Goal: Task Accomplishment & Management: Manage account settings

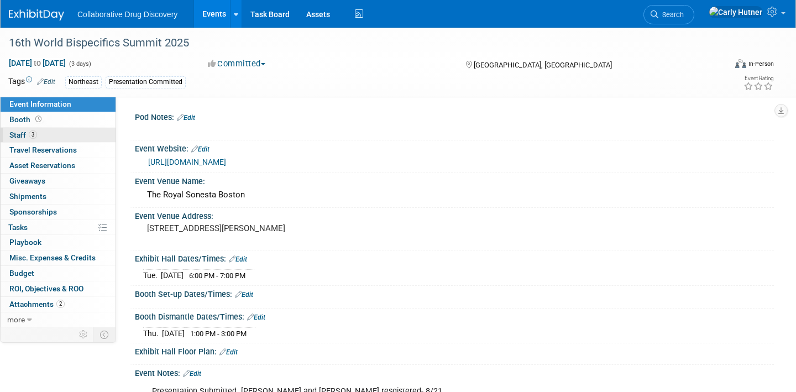
click at [45, 134] on link "3 Staff 3" at bounding box center [58, 135] width 115 height 15
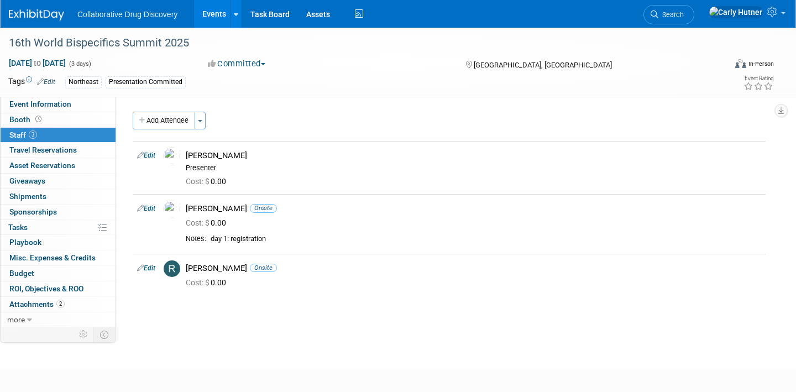
click at [209, 17] on link "Events" at bounding box center [214, 14] width 40 height 28
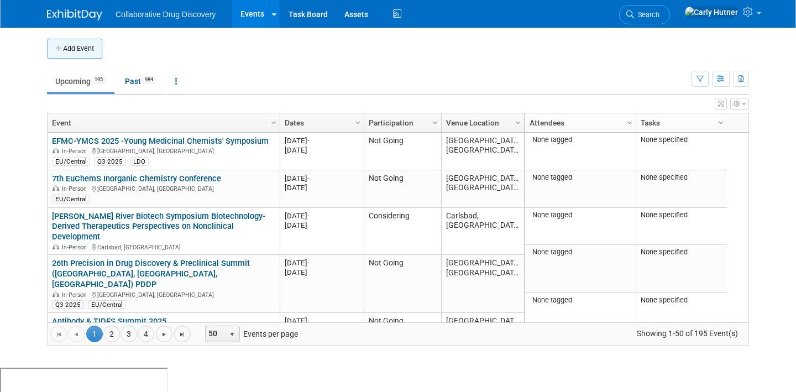
click at [79, 53] on button "Add Event" at bounding box center [74, 49] width 55 height 20
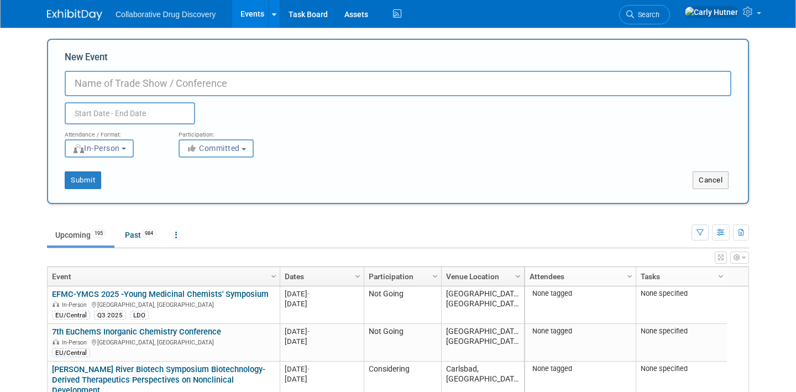
paste input "Nucleate: Made in [GEOGRAPHIC_DATA], Built for the World: Science, Startups & O…"
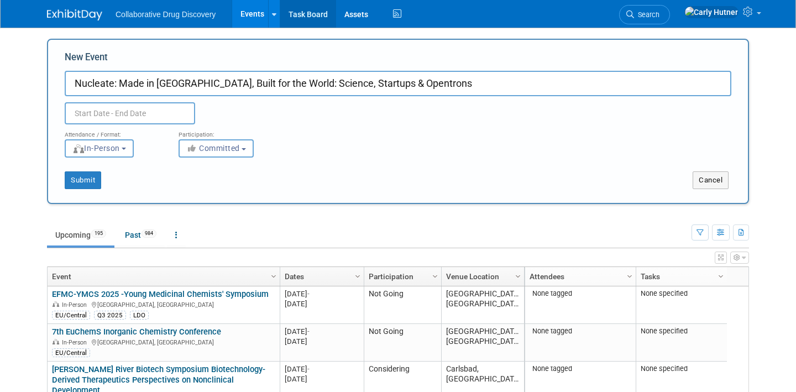
type input "Nucleate: Made in [GEOGRAPHIC_DATA], Built for the World: Science, Startups & O…"
click at [144, 123] on body "Collaborative Drug Discovery Events Add Event Bulk Upload Events Shareable Even…" at bounding box center [398, 196] width 796 height 392
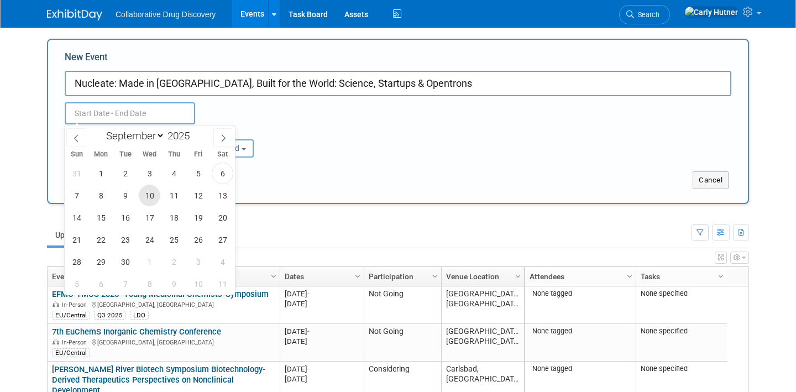
click at [145, 200] on span "10" at bounding box center [150, 196] width 22 height 22
type input "Sep 10, 2025 to Sep 10, 2025"
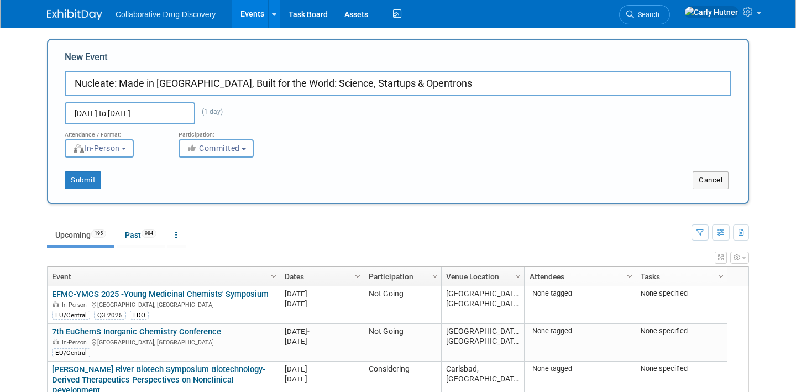
click at [318, 191] on div "New Event Nucleate: Made in NYC, Built for the World: Science, Startups & Opent…" at bounding box center [398, 121] width 702 height 165
click at [91, 181] on button "Submit" at bounding box center [83, 180] width 37 height 18
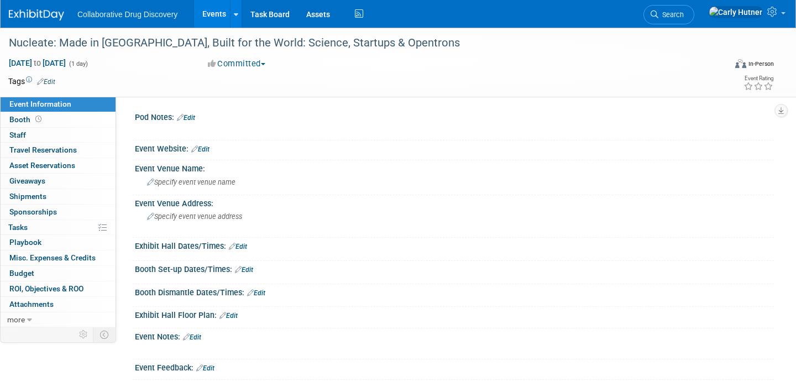
click at [206, 152] on link "Edit" at bounding box center [200, 149] width 18 height 8
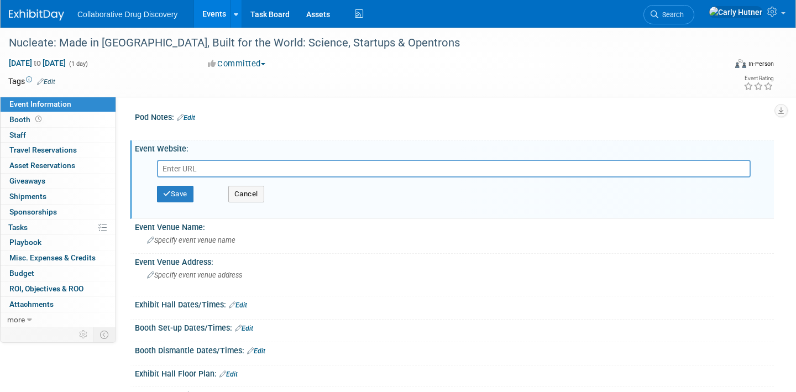
paste input "https://luma.com/lgubw0ob?tk=by06Ih"
type input "https://luma.com/lgubw0ob?tk=by06Ih"
click at [173, 195] on button "Save" at bounding box center [175, 194] width 37 height 17
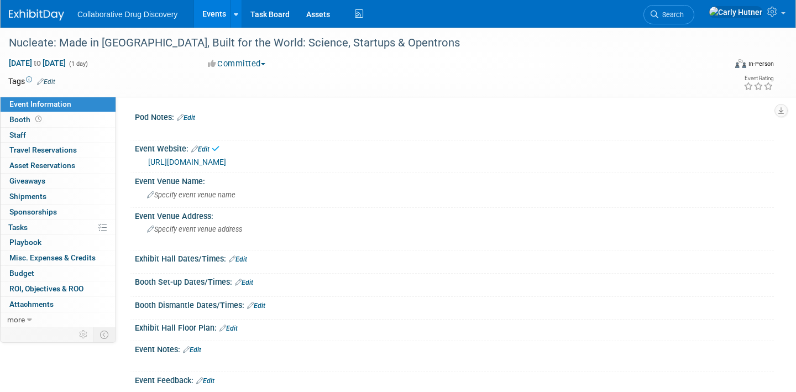
click at [49, 79] on link "Edit" at bounding box center [46, 82] width 18 height 8
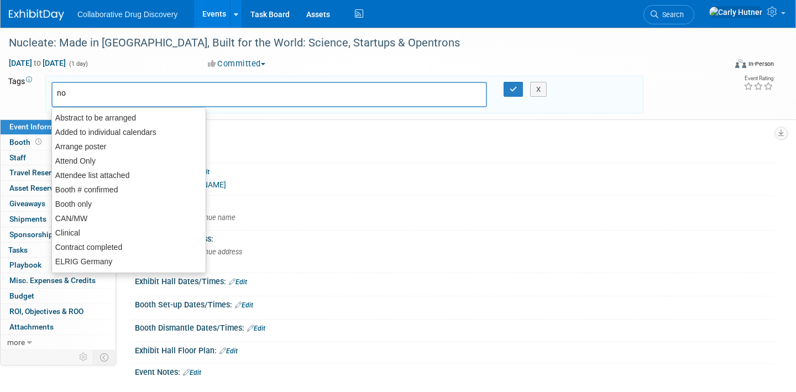
type input "nor"
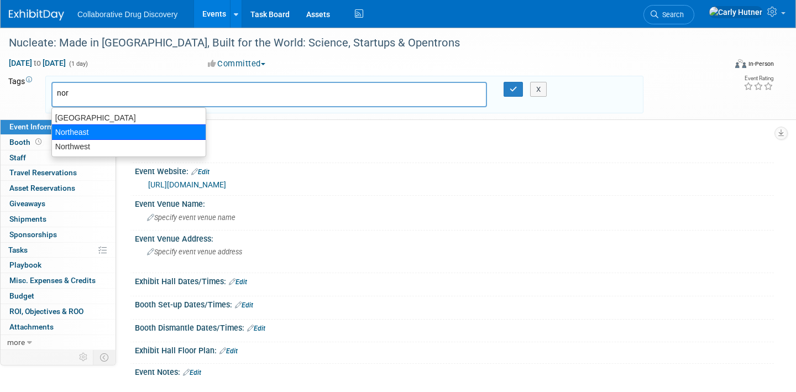
click at [95, 134] on div "Northeast" at bounding box center [128, 131] width 155 height 15
type input "Northeast"
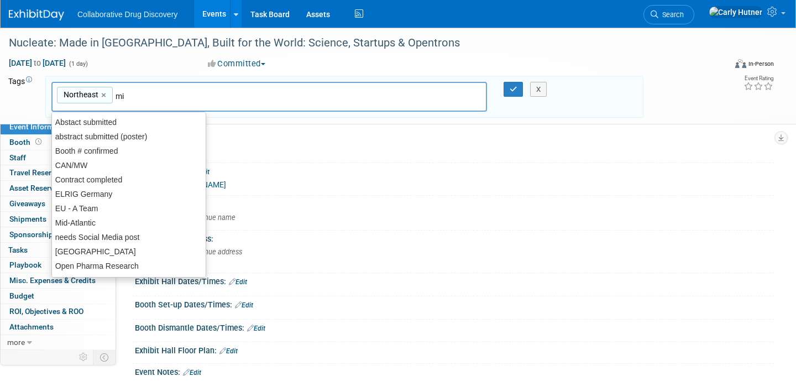
type input "mid"
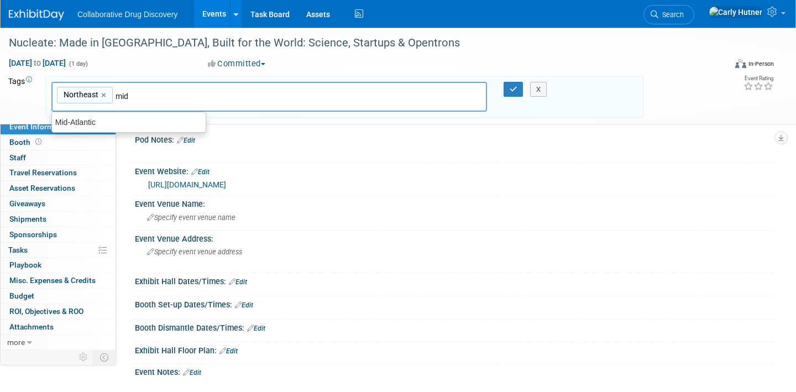
click at [82, 122] on div "Mid-Atlantic" at bounding box center [129, 122] width 154 height 14
type input "Northeast, Mid-Atlantic"
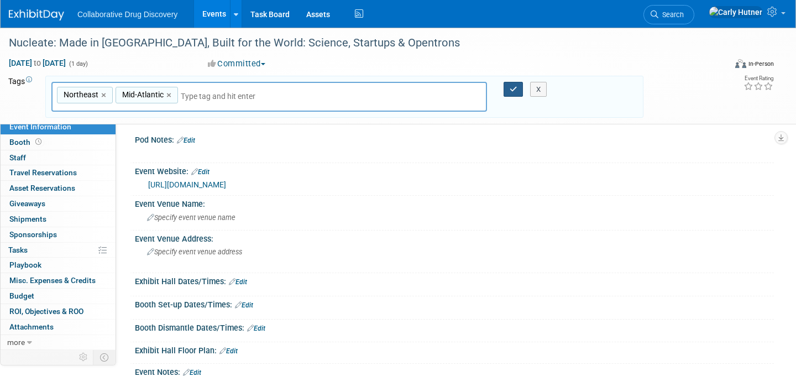
click at [512, 89] on icon "button" at bounding box center [514, 89] width 8 height 7
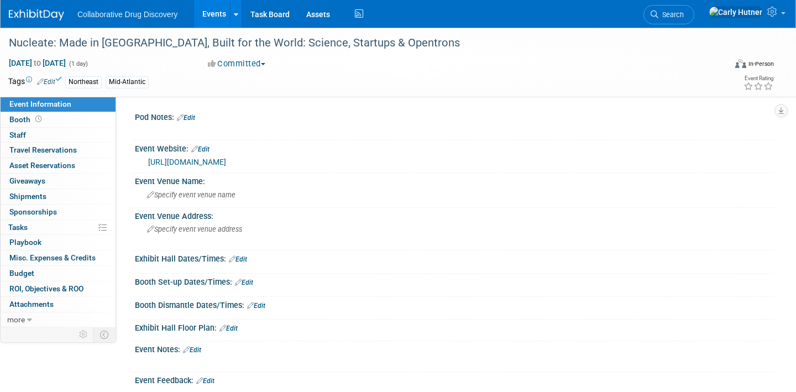
click at [195, 117] on link "Edit" at bounding box center [186, 118] width 18 height 8
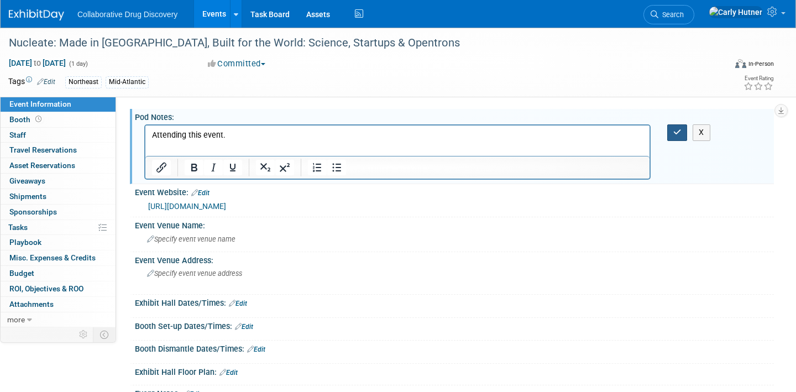
click at [670, 130] on button "button" at bounding box center [678, 132] width 20 height 16
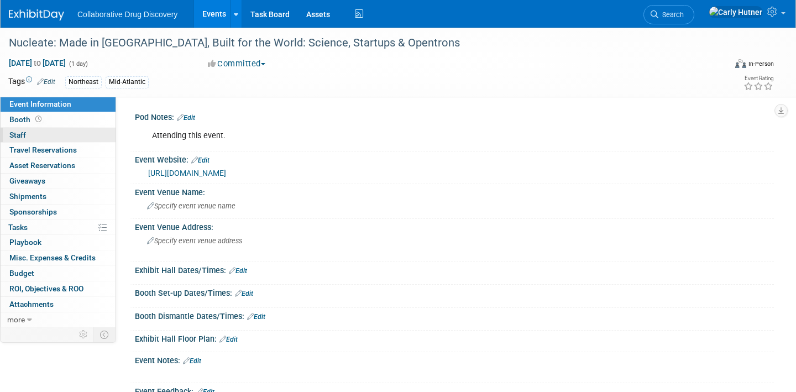
click at [38, 136] on link "0 Staff 0" at bounding box center [58, 135] width 115 height 15
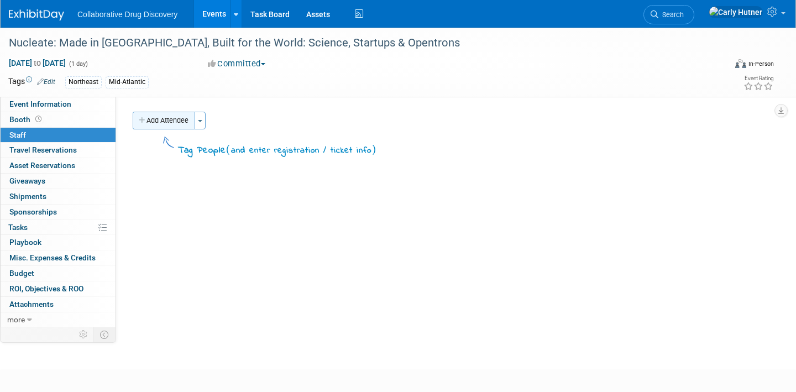
click at [168, 124] on button "Add Attendee" at bounding box center [164, 121] width 63 height 18
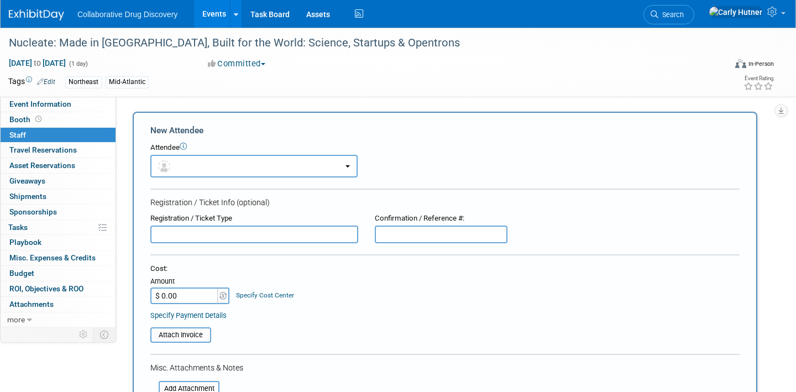
click at [205, 180] on form "New Attendee Attendee <img src="https://www.exhibitday.com/Images/Unassigned-Us…" at bounding box center [445, 327] width 590 height 406
click at [205, 170] on button "button" at bounding box center [253, 166] width 207 height 23
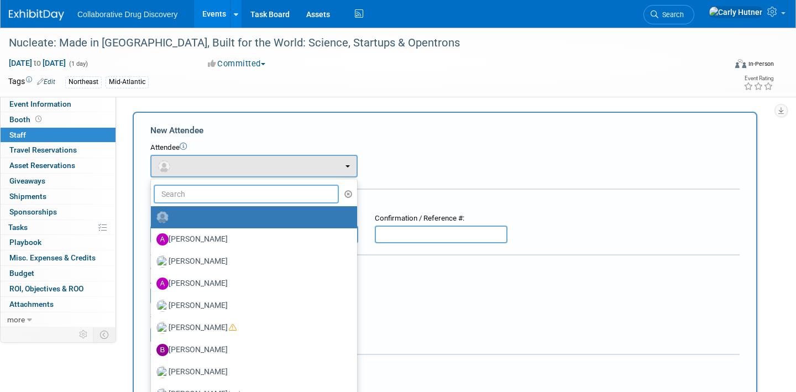
click at [214, 191] on input "text" at bounding box center [246, 194] width 185 height 19
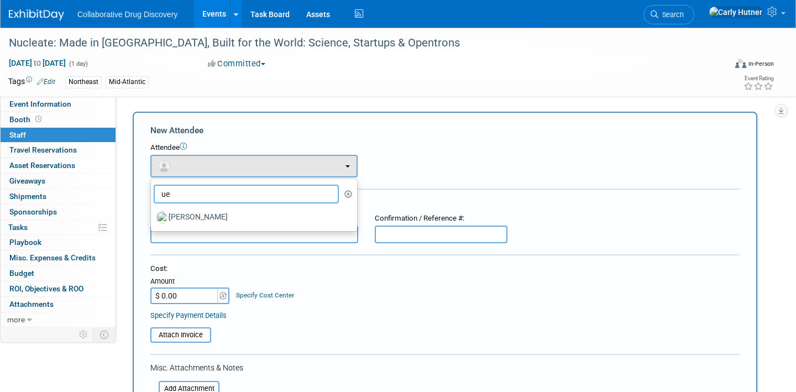
type input "u"
type input "jer"
click at [214, 217] on label "Jeremy Shelley" at bounding box center [252, 218] width 190 height 18
click at [153, 217] on input "Jeremy Shelley" at bounding box center [148, 215] width 7 height 7
select select "578e4fdc-e9ad-4f5f-8a32-ccdd77b97738"
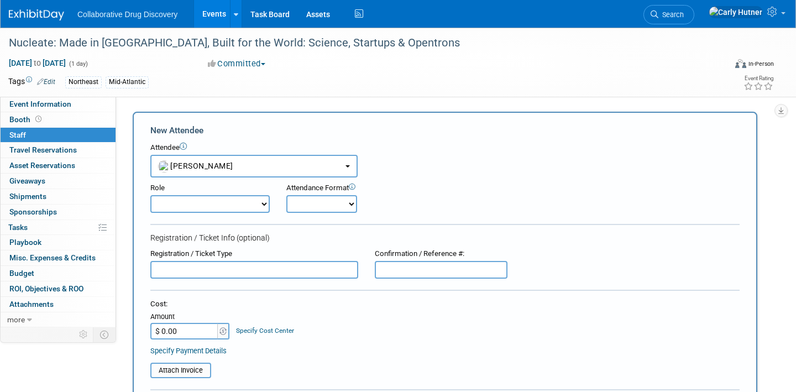
click at [325, 207] on select "Onsite Remote" at bounding box center [322, 204] width 71 height 18
select select "1"
click at [287, 195] on select "Onsite Remote" at bounding box center [322, 204] width 71 height 18
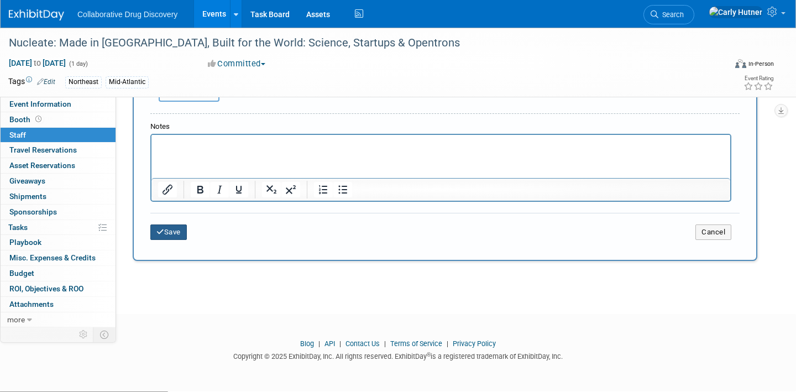
click at [178, 231] on button "Save" at bounding box center [168, 232] width 37 height 15
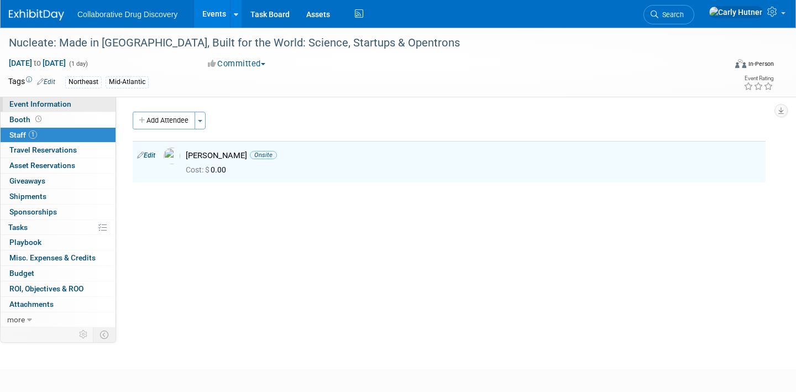
click at [58, 108] on span "Event Information" at bounding box center [40, 104] width 62 height 9
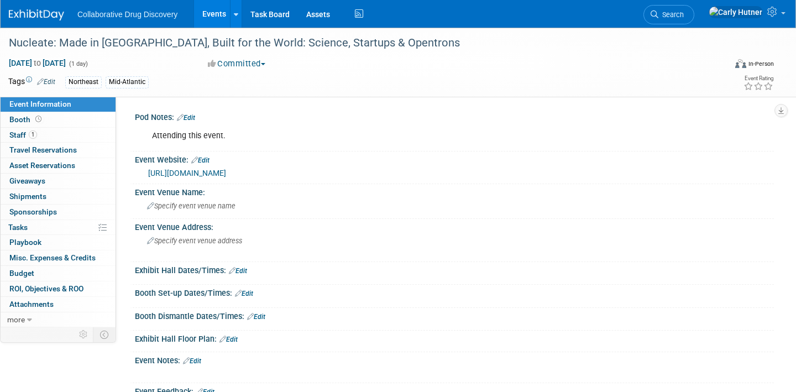
click at [245, 270] on link "Edit" at bounding box center [238, 271] width 18 height 8
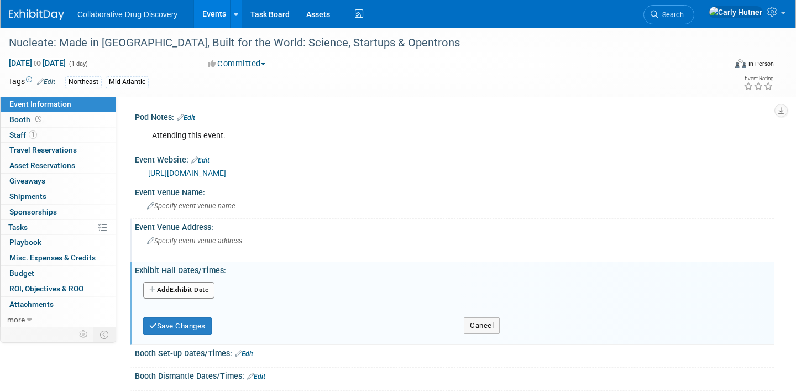
click at [198, 241] on span "Specify event venue address" at bounding box center [194, 241] width 95 height 8
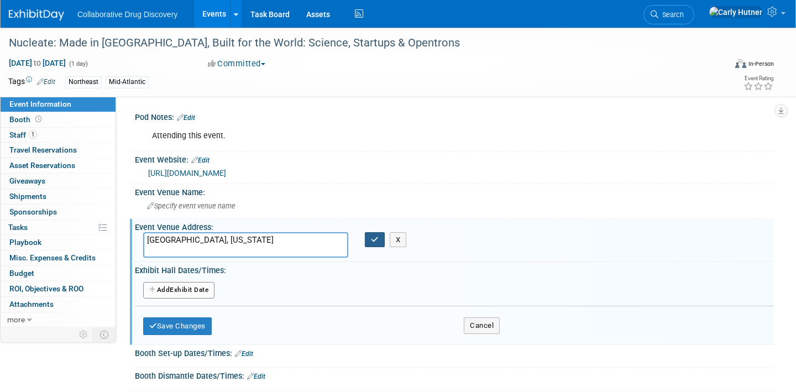
type textarea "Queens County, New York"
click at [367, 235] on button "button" at bounding box center [375, 239] width 20 height 15
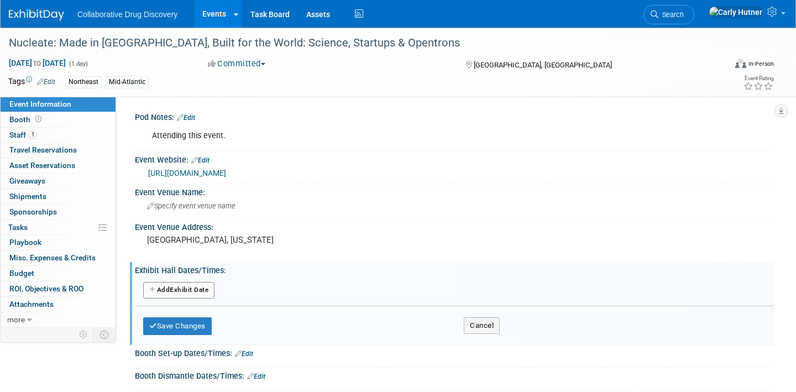
click at [44, 105] on span "Event Information" at bounding box center [40, 104] width 62 height 9
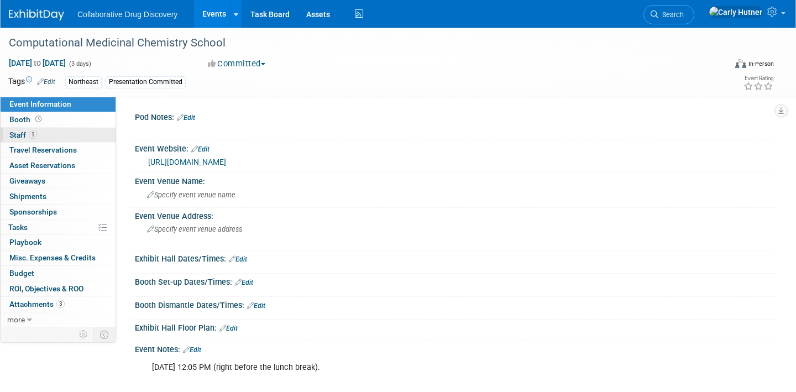
click at [52, 137] on link "1 Staff 1" at bounding box center [58, 135] width 115 height 15
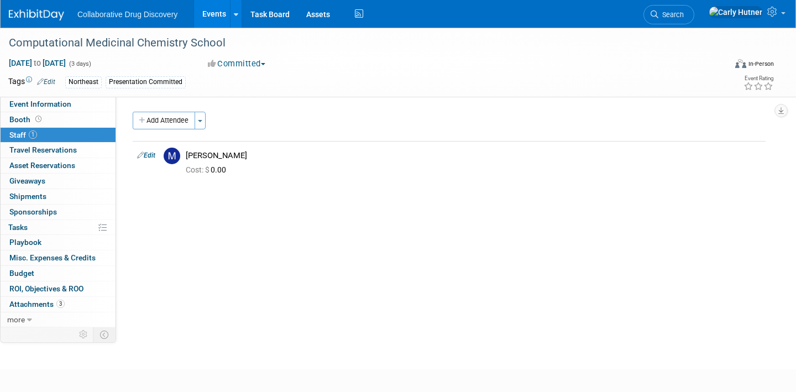
click at [223, 17] on link "Events" at bounding box center [214, 14] width 40 height 28
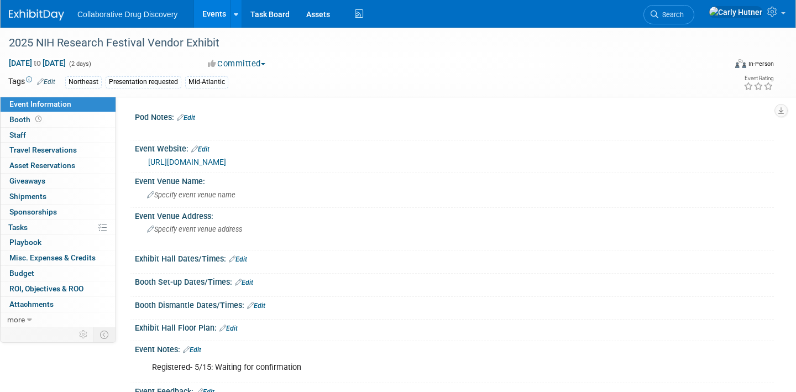
click at [221, 164] on link "[URL][DOMAIN_NAME]" at bounding box center [187, 162] width 78 height 9
click at [40, 133] on link "0 Staff 0" at bounding box center [58, 135] width 115 height 15
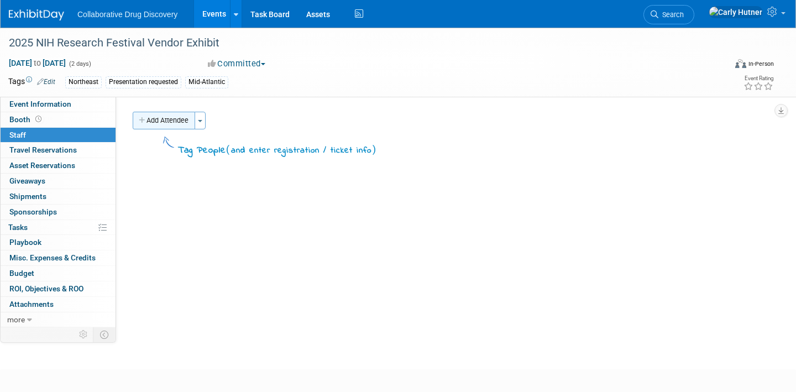
click at [186, 122] on button "Add Attendee" at bounding box center [164, 121] width 63 height 18
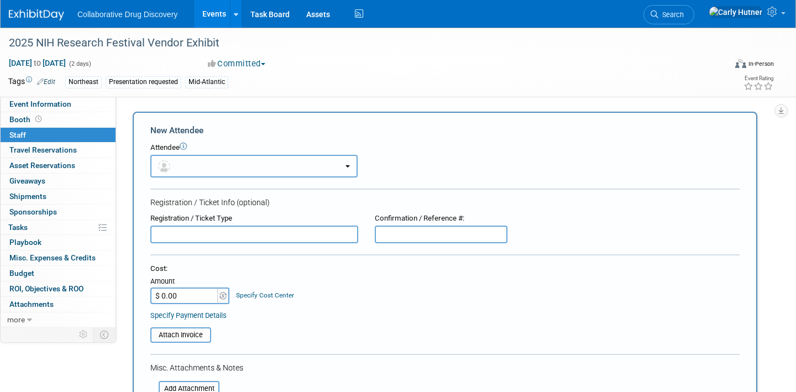
click at [200, 162] on button "button" at bounding box center [253, 166] width 207 height 23
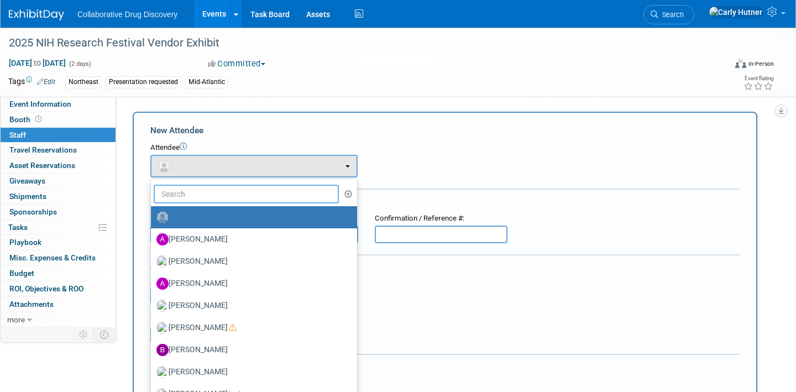
click at [222, 195] on input "text" at bounding box center [246, 194] width 185 height 19
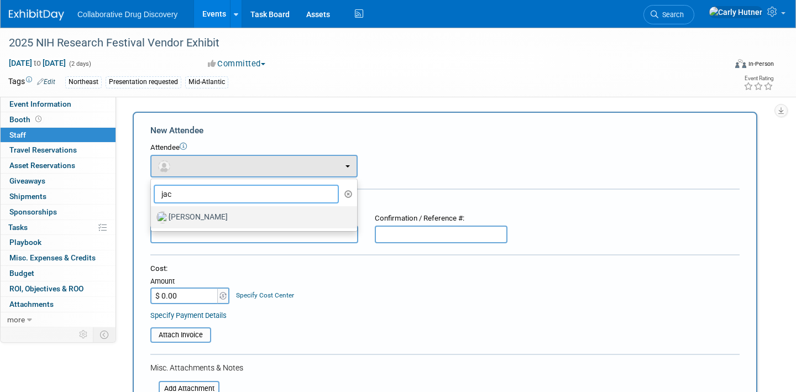
type input "jac"
click at [217, 213] on label "Jacqueline Macia" at bounding box center [252, 218] width 190 height 18
click at [153, 213] on input "Jacqueline Macia" at bounding box center [148, 215] width 7 height 7
select select "cf62932d-0901-452d-b4c7-1a779bed2a53"
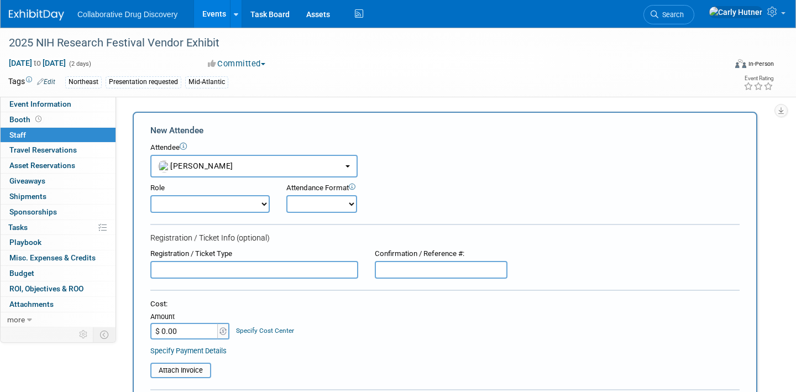
click at [303, 202] on select "Onsite Remote" at bounding box center [322, 204] width 71 height 18
select select "1"
click at [287, 195] on select "Onsite Remote" at bounding box center [322, 204] width 71 height 18
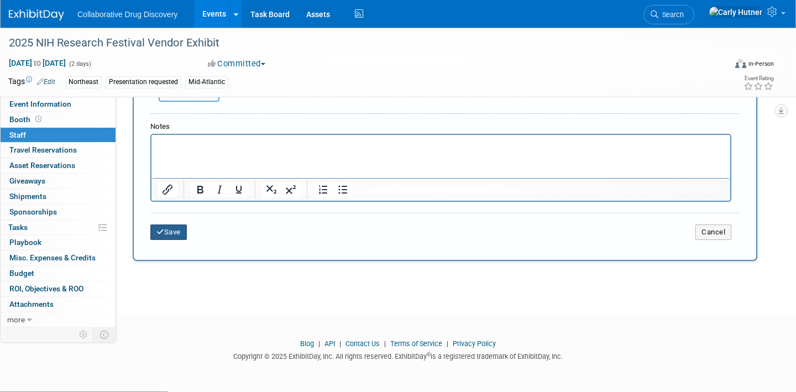
click at [169, 237] on button "Save" at bounding box center [168, 232] width 37 height 15
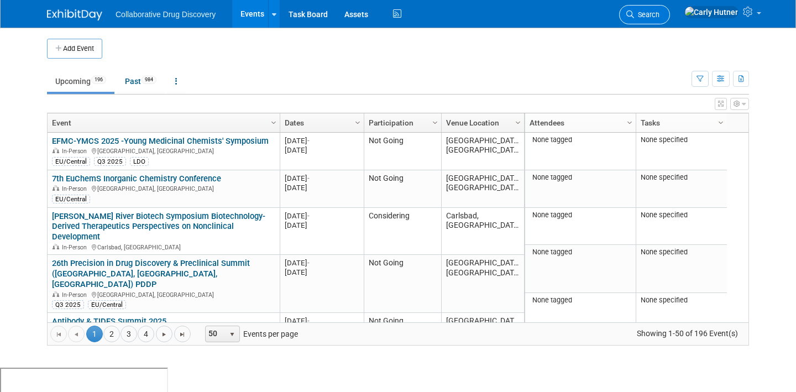
click at [660, 18] on span "Search" at bounding box center [646, 15] width 25 height 8
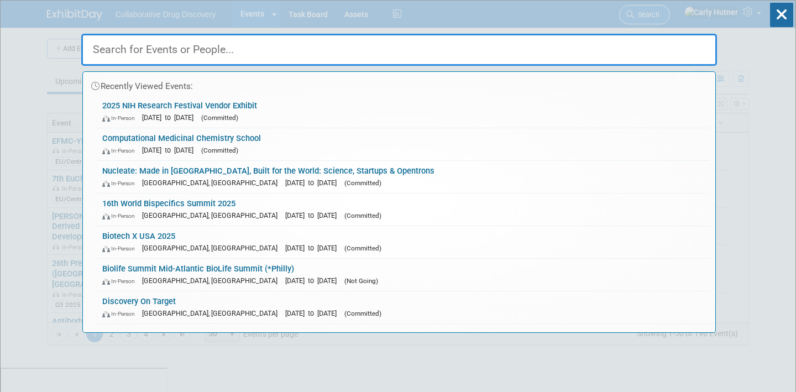
paste input "BioTechX [GEOGRAPHIC_DATA] 2025"
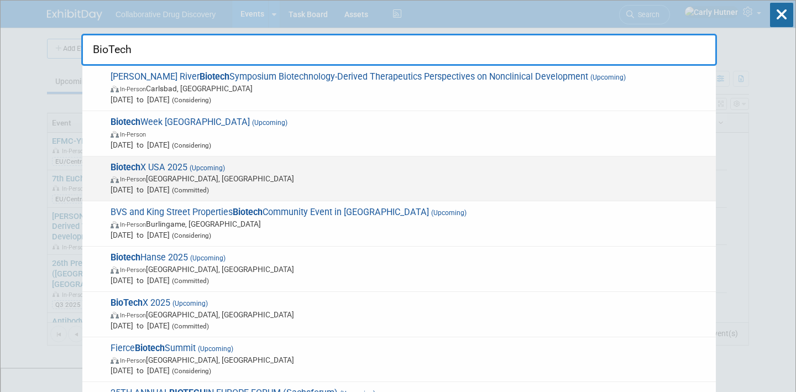
type input "BioTech"
click at [331, 186] on span "[DATE] to [DATE] (Committed)" at bounding box center [411, 189] width 600 height 11
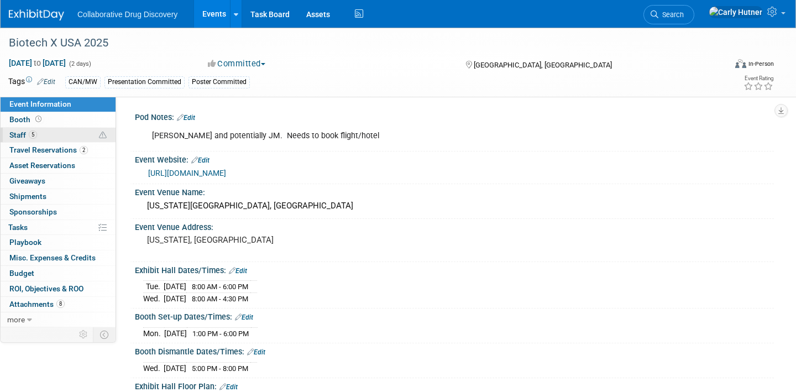
click at [82, 138] on link "5 Staff 5" at bounding box center [58, 135] width 115 height 15
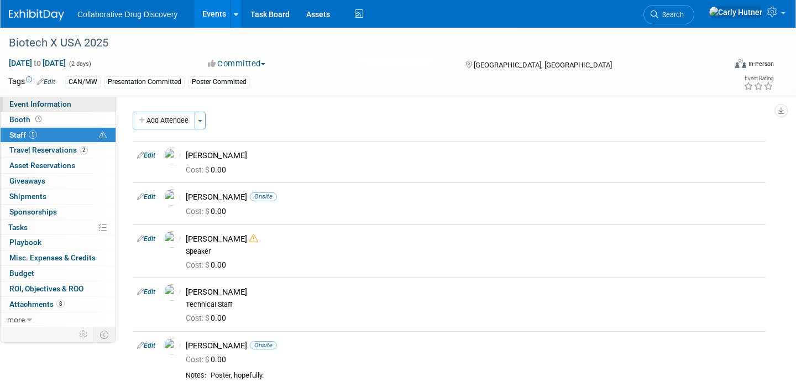
click at [50, 103] on span "Event Information" at bounding box center [40, 104] width 62 height 9
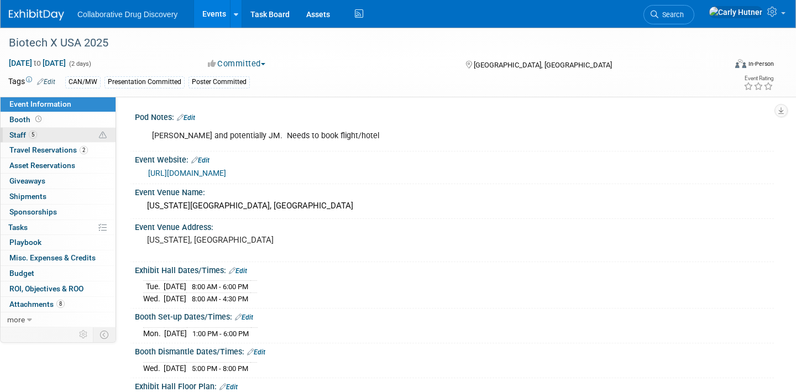
click at [50, 136] on link "5 Staff 5" at bounding box center [58, 135] width 115 height 15
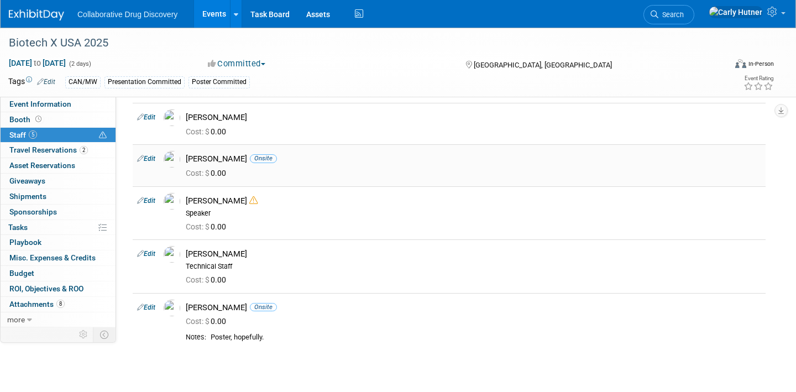
scroll to position [39, 0]
click at [215, 20] on link "Events" at bounding box center [214, 14] width 40 height 28
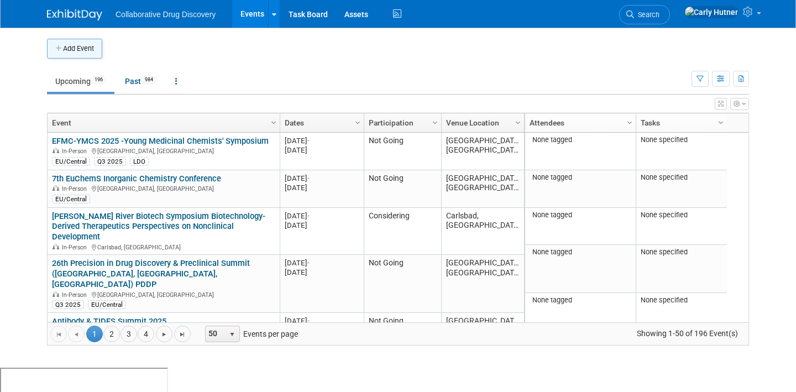
click at [84, 50] on button "Add Event" at bounding box center [74, 49] width 55 height 20
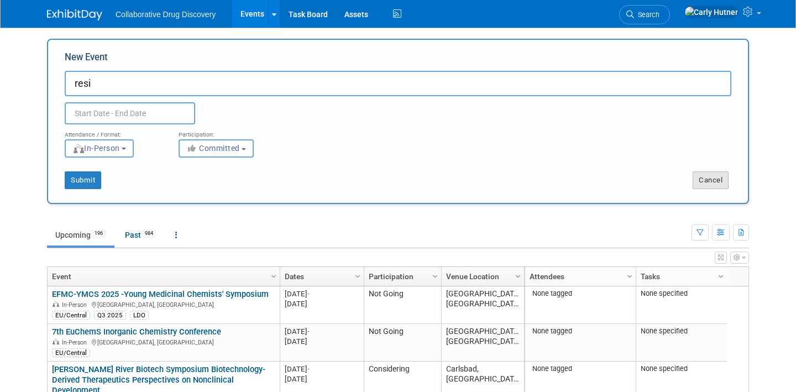
type input "resi"
click at [707, 183] on button "Cancel" at bounding box center [711, 180] width 36 height 18
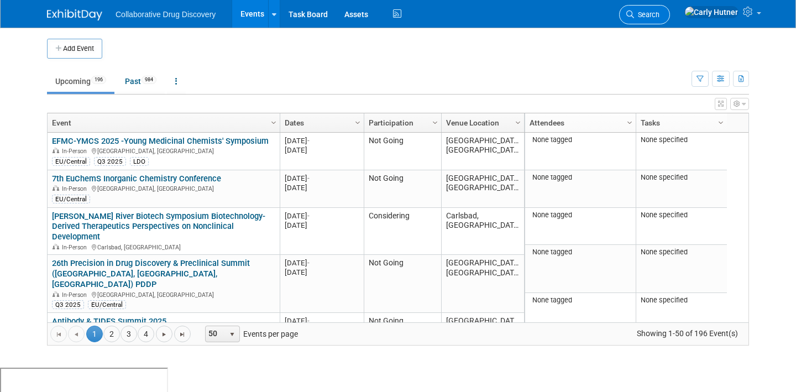
click at [660, 17] on span "Search" at bounding box center [646, 15] width 25 height 8
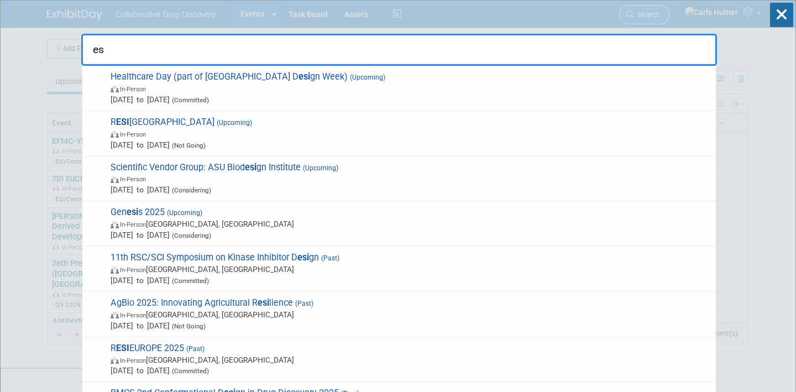
type input "e"
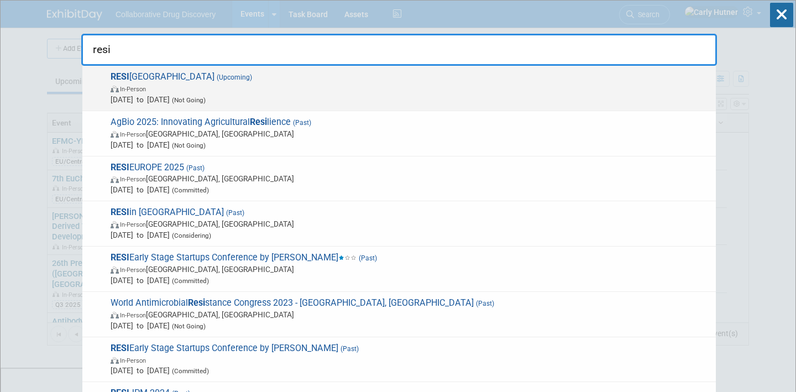
type input "resi"
click at [539, 91] on span "In-Person" at bounding box center [411, 88] width 600 height 11
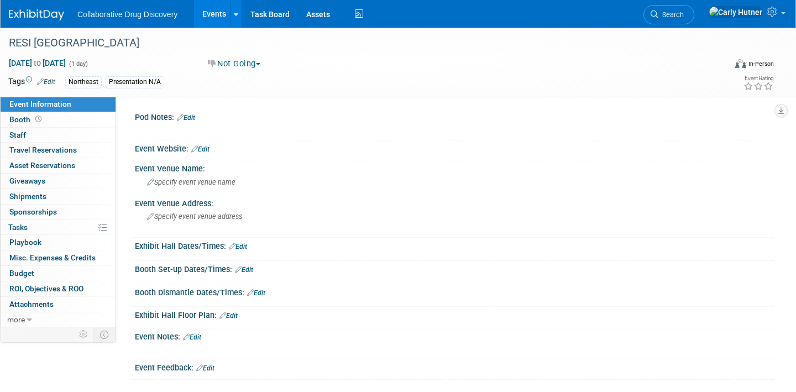
click at [209, 150] on link "Edit" at bounding box center [200, 149] width 18 height 8
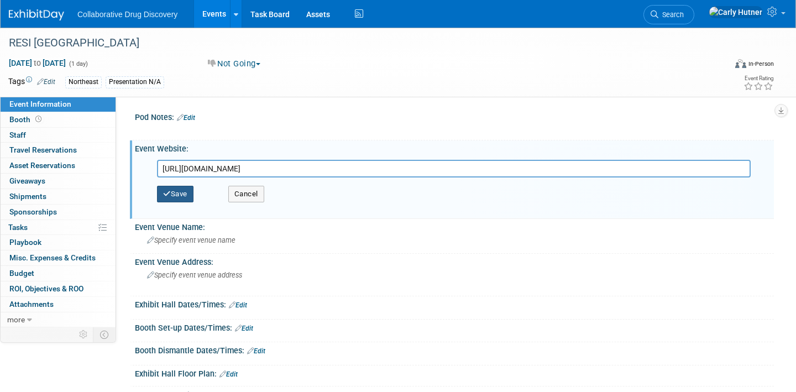
type input "https://resiconference.com/resi-boston/"
click at [180, 196] on button "Save" at bounding box center [175, 194] width 37 height 17
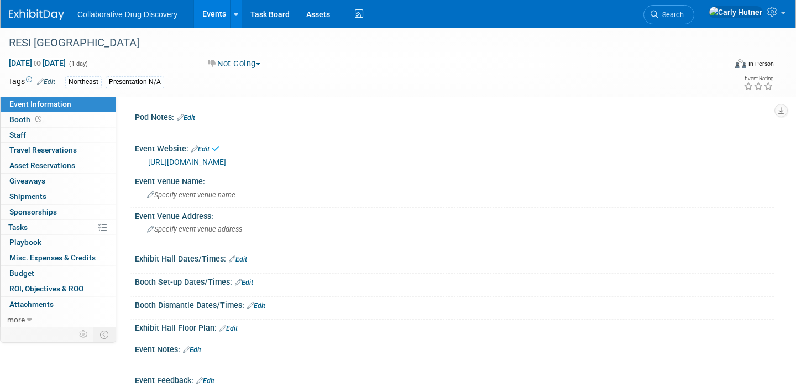
click at [177, 87] on div "Northeast Presentation N/A" at bounding box center [354, 82] width 579 height 12
click at [49, 82] on link "Edit" at bounding box center [46, 82] width 18 height 8
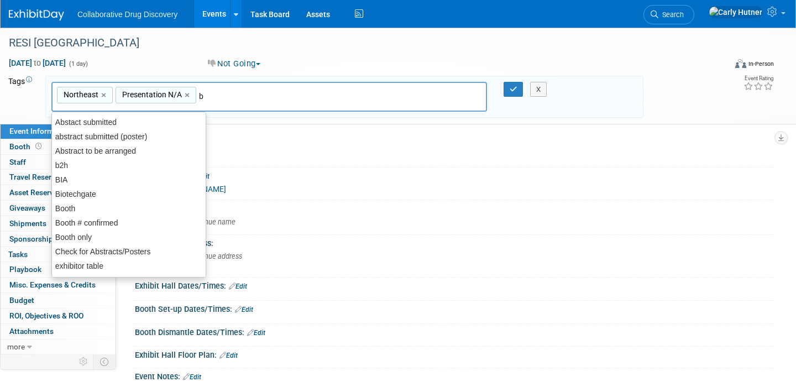
type input "b2"
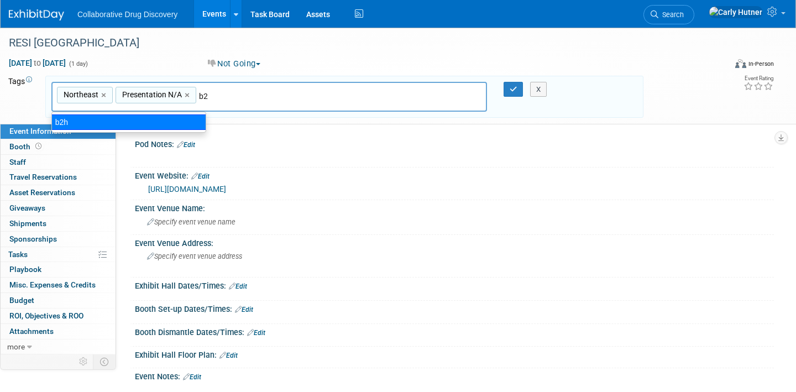
click at [174, 120] on div "b2h" at bounding box center [128, 121] width 155 height 15
type input "Northeast, Presentation N/A, b2h"
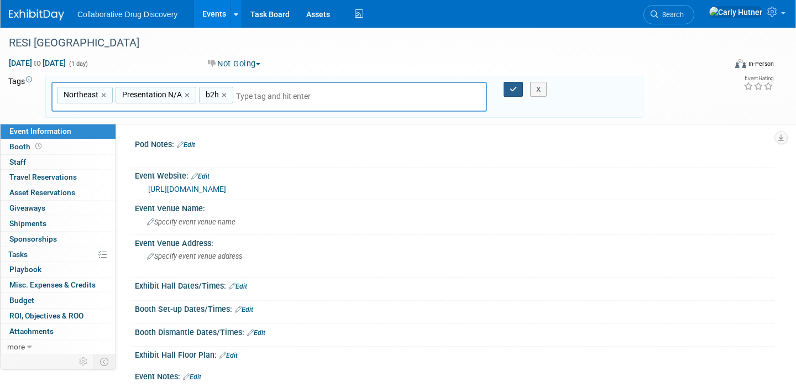
click at [508, 86] on button "button" at bounding box center [514, 89] width 20 height 15
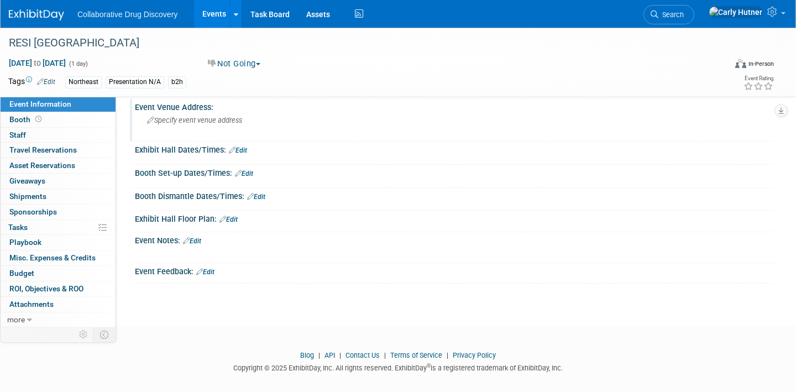
scroll to position [119, 0]
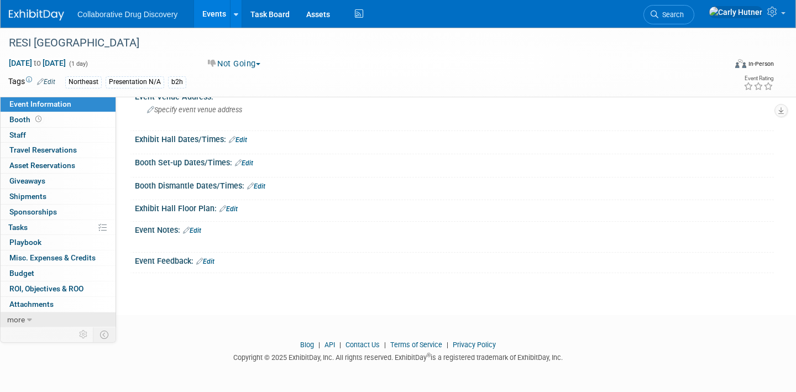
click at [63, 313] on link "more" at bounding box center [58, 320] width 115 height 15
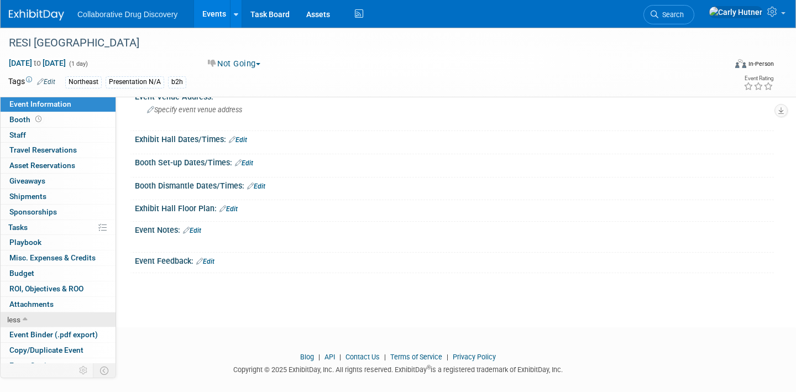
scroll to position [41, 0]
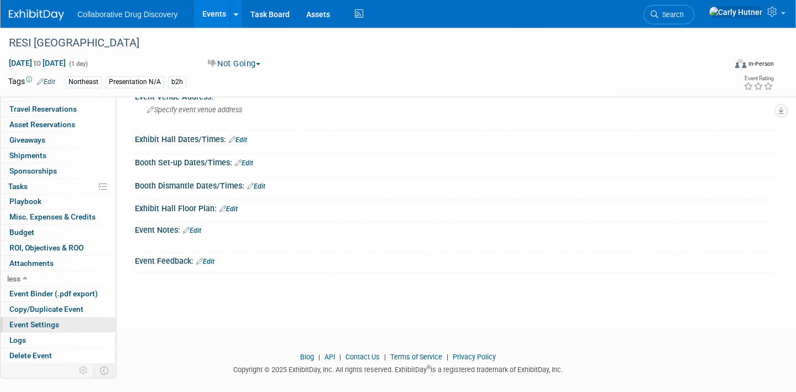
click at [63, 326] on link "Event Settings" at bounding box center [58, 324] width 115 height 15
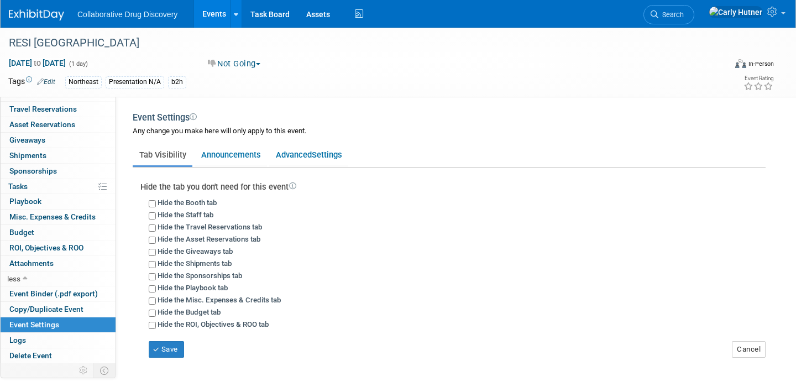
scroll to position [23, 0]
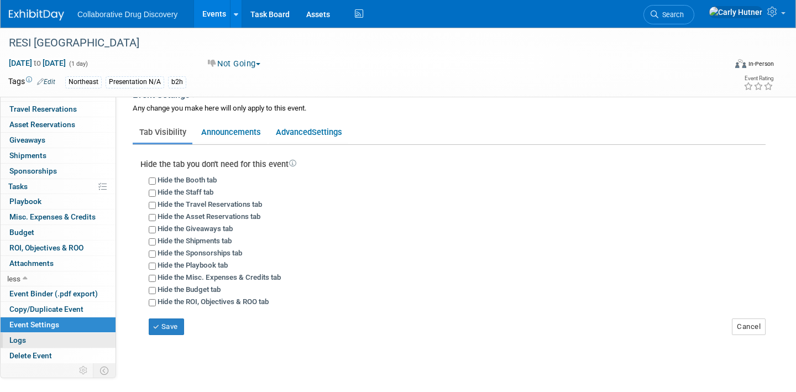
click at [54, 339] on link "Logs" at bounding box center [58, 340] width 115 height 15
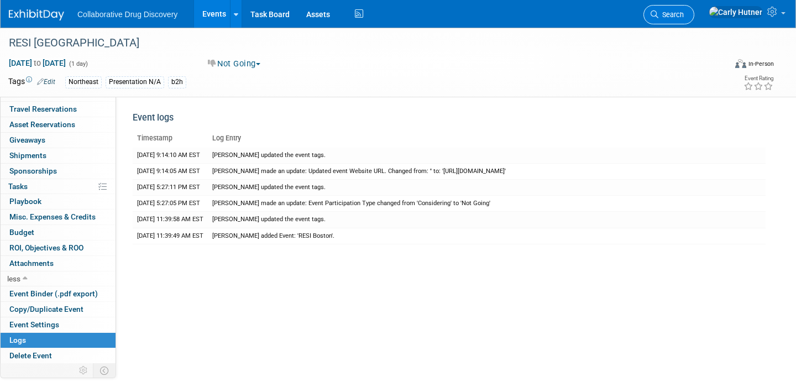
click at [684, 15] on span "Search" at bounding box center [671, 15] width 25 height 8
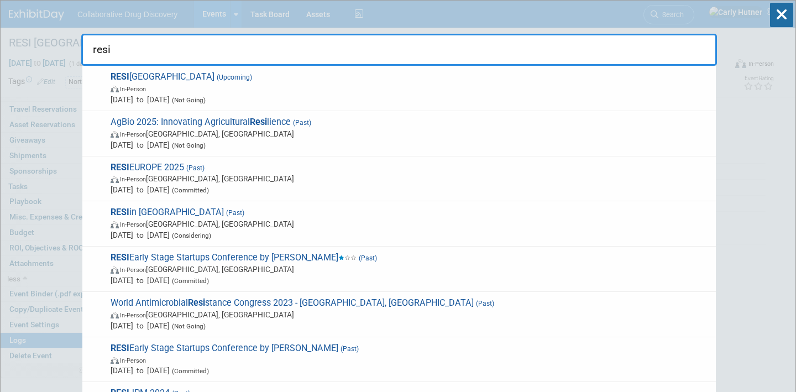
type input "resi"
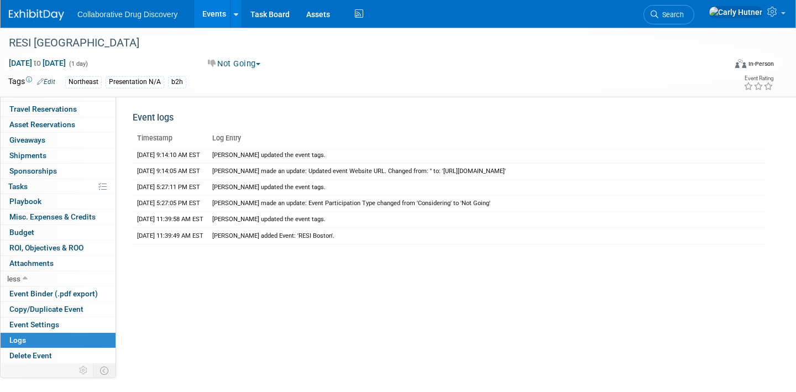
click at [202, 9] on link "Events" at bounding box center [214, 14] width 40 height 28
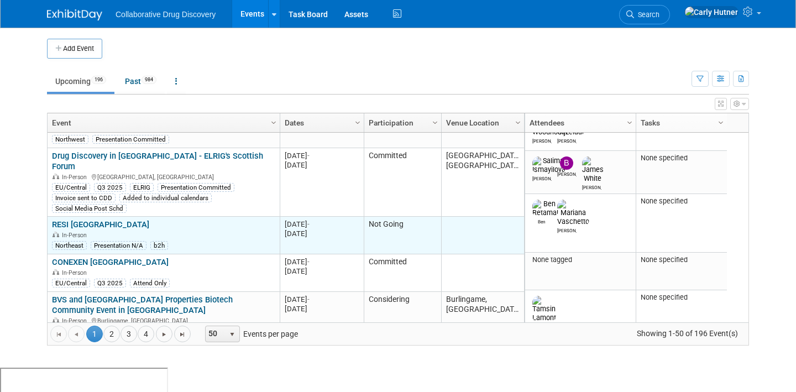
click at [88, 220] on link "RESI [GEOGRAPHIC_DATA]" at bounding box center [100, 225] width 97 height 10
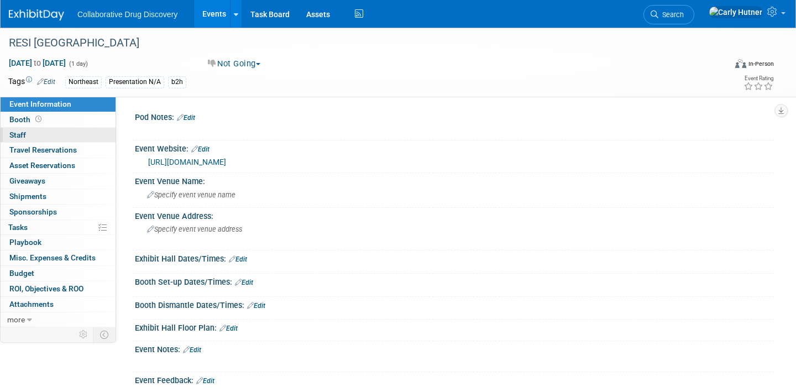
click at [51, 133] on link "0 Staff 0" at bounding box center [58, 135] width 115 height 15
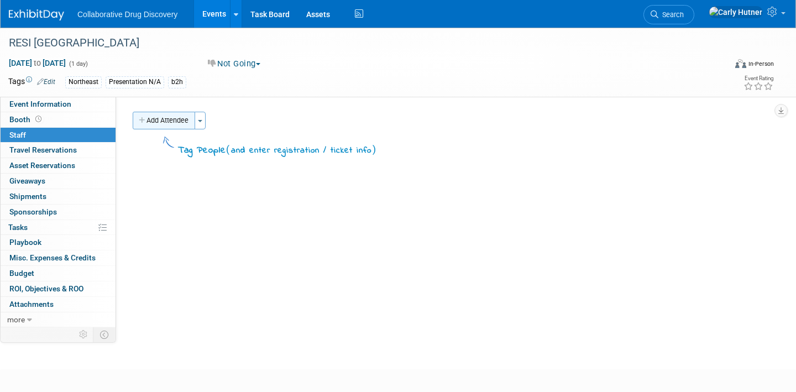
click at [174, 121] on button "Add Attendee" at bounding box center [164, 121] width 63 height 18
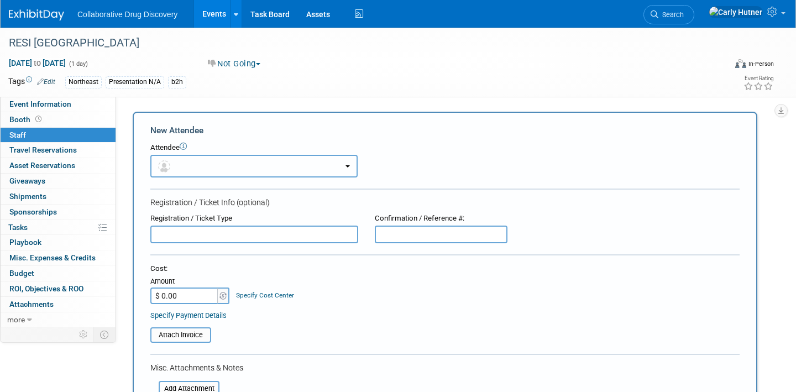
click at [201, 166] on button "button" at bounding box center [253, 166] width 207 height 23
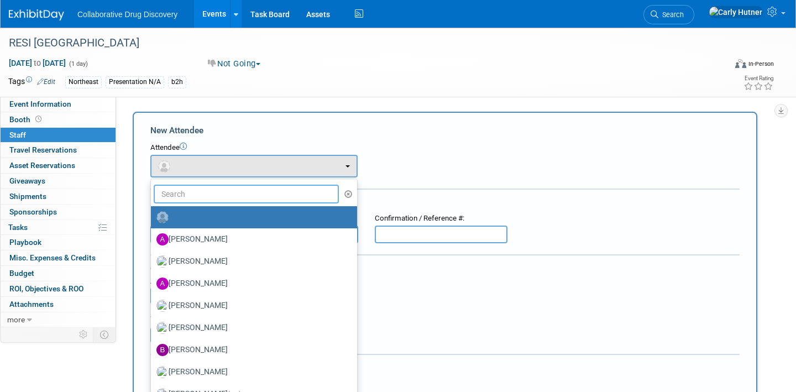
click at [204, 197] on input "text" at bounding box center [246, 194] width 185 height 19
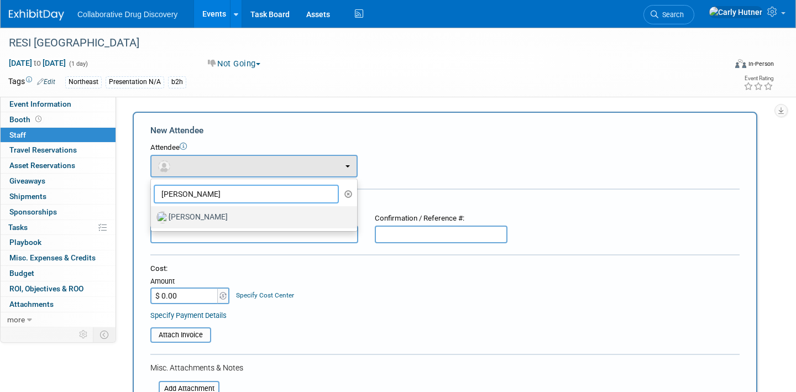
type input "ralf"
click at [201, 212] on label "Ralf Felsner" at bounding box center [252, 218] width 190 height 18
click at [153, 212] on input "Ralf Felsner" at bounding box center [148, 215] width 7 height 7
select select "4c2b8488-dd38-405e-a561-1fcfa6267fd3"
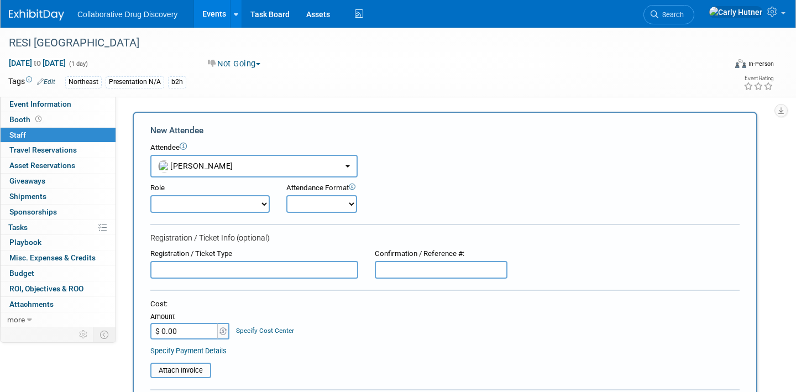
click at [323, 216] on form "New Attendee Attendee <img src="https://www.exhibitday.com/Images/Unassigned-Us…" at bounding box center [445, 344] width 590 height 441
click at [313, 207] on select "Onsite Remote" at bounding box center [322, 204] width 71 height 18
select select "1"
click at [287, 195] on select "Onsite Remote" at bounding box center [322, 204] width 71 height 18
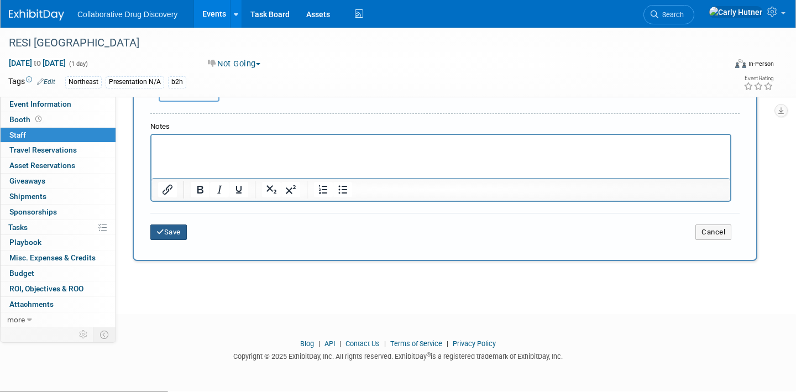
click at [174, 231] on button "Save" at bounding box center [168, 232] width 37 height 15
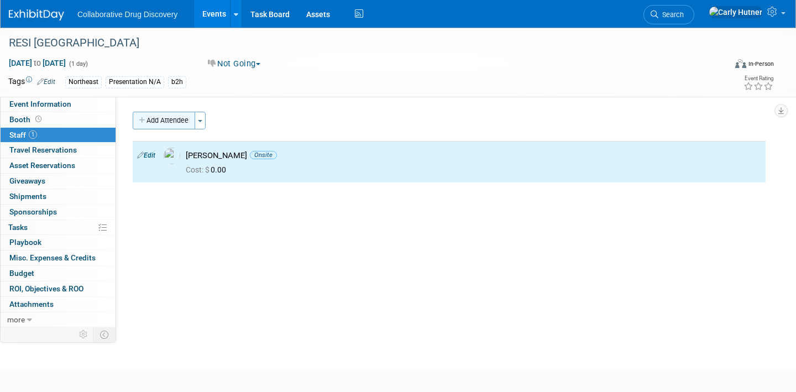
click at [167, 117] on button "Add Attendee" at bounding box center [164, 121] width 63 height 18
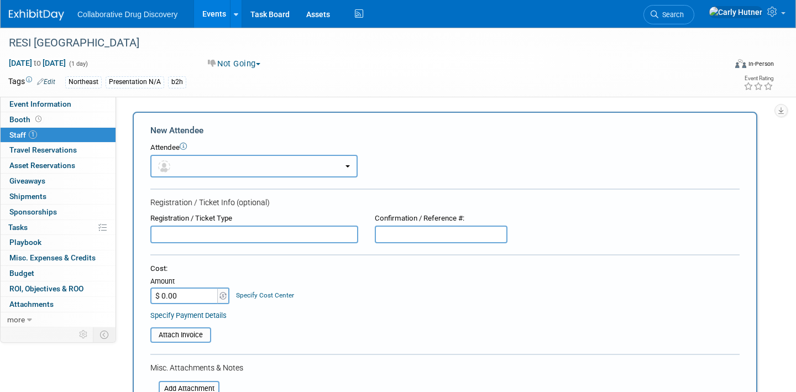
click at [196, 160] on button "button" at bounding box center [253, 166] width 207 height 23
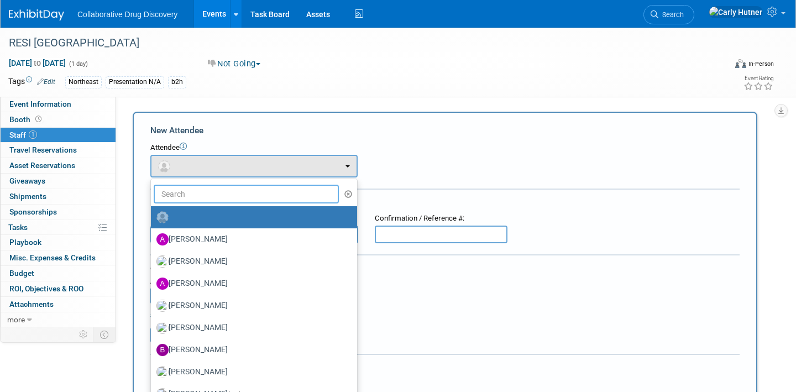
click at [196, 192] on input "text" at bounding box center [246, 194] width 185 height 19
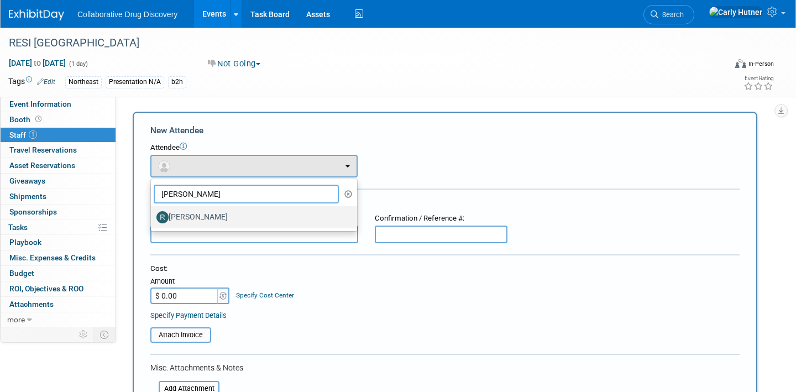
type input "ryan"
click at [216, 221] on label "[PERSON_NAME]" at bounding box center [252, 218] width 190 height 18
click at [153, 220] on input "Ryan Censullo" at bounding box center [148, 215] width 7 height 7
select select "2e6b1c80-7ee5-42b7-9c12-483942908160"
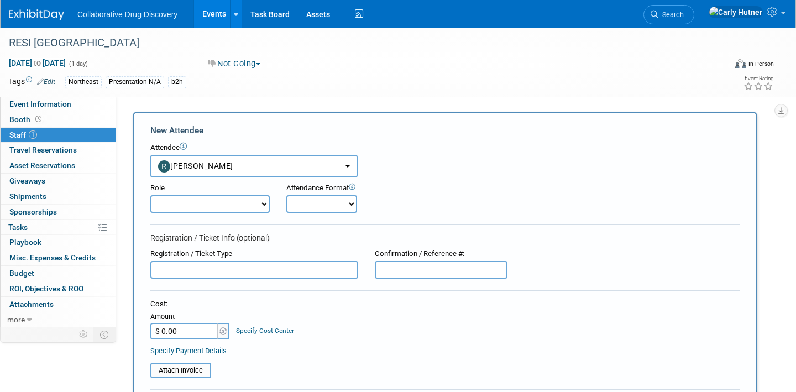
click at [326, 207] on select "Onsite Remote" at bounding box center [322, 204] width 71 height 18
select select "1"
click at [287, 195] on select "Onsite Remote" at bounding box center [322, 204] width 71 height 18
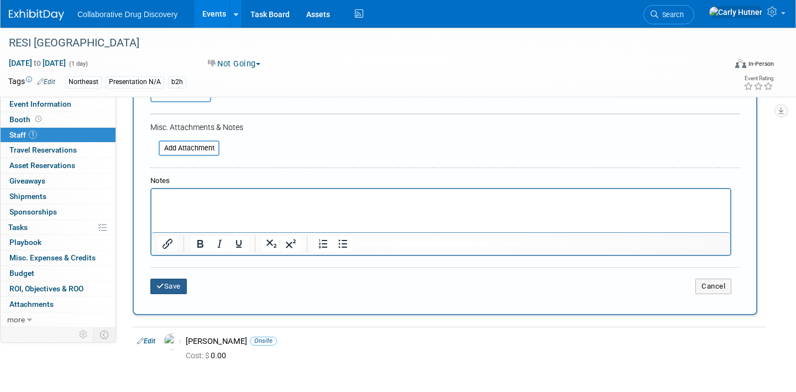
click at [181, 284] on button "Save" at bounding box center [168, 286] width 37 height 15
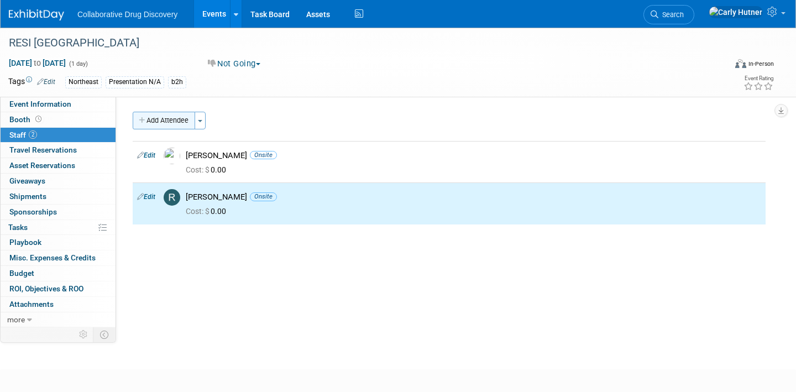
click at [165, 114] on button "Add Attendee" at bounding box center [164, 121] width 63 height 18
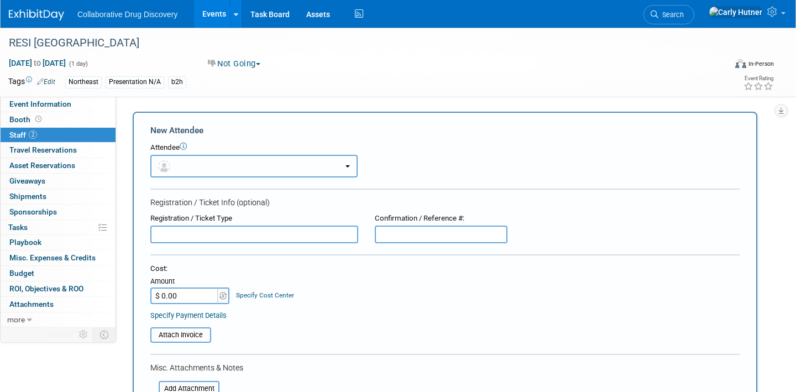
click at [188, 163] on button "button" at bounding box center [253, 166] width 207 height 23
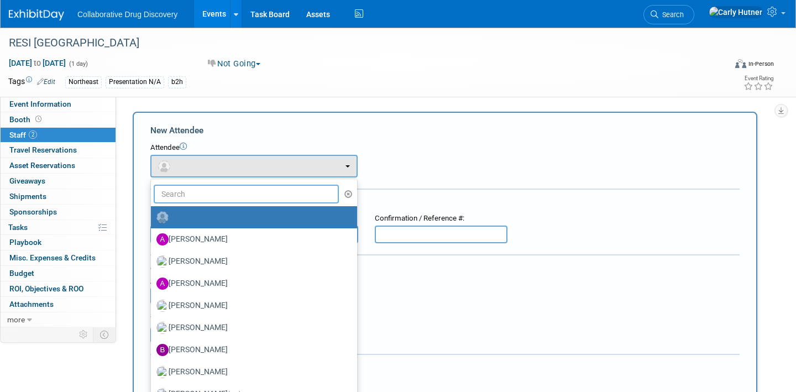
click at [187, 185] on input "text" at bounding box center [246, 194] width 185 height 19
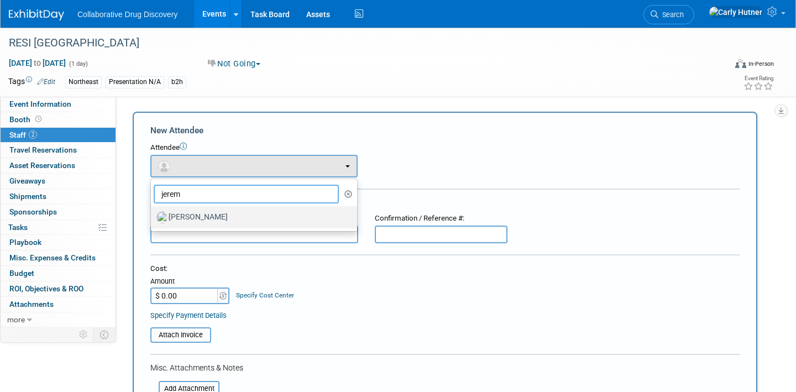
type input "jerem"
click at [191, 216] on label "[PERSON_NAME]" at bounding box center [252, 218] width 190 height 18
click at [153, 216] on input "[PERSON_NAME]" at bounding box center [148, 215] width 7 height 7
select select "578e4fdc-e9ad-4f5f-8a32-ccdd77b97738"
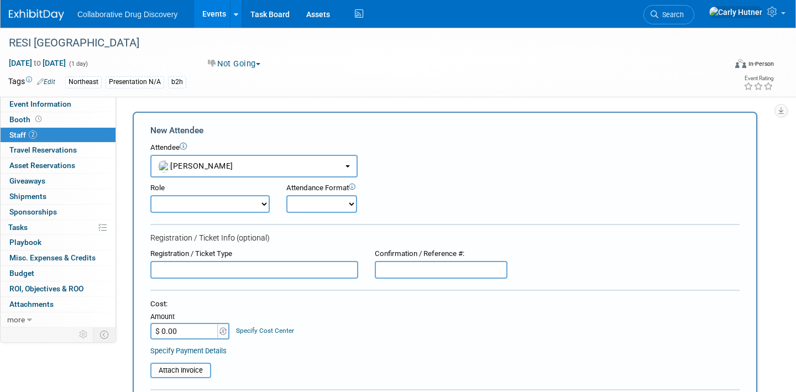
click at [332, 199] on select "Onsite Remote" at bounding box center [322, 204] width 71 height 18
select select "1"
click at [287, 195] on select "Onsite Remote" at bounding box center [322, 204] width 71 height 18
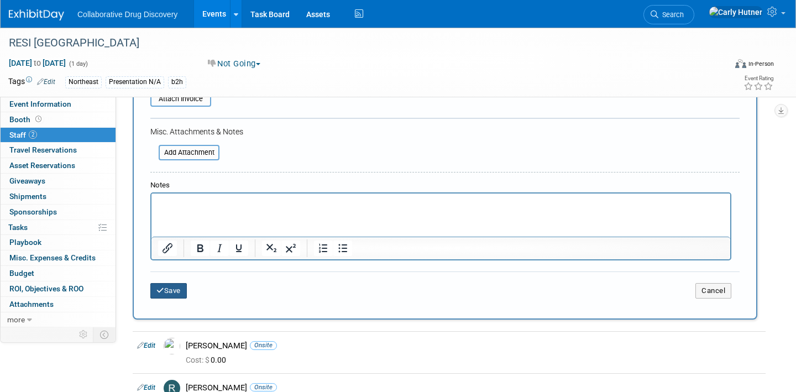
click at [187, 291] on button "Save" at bounding box center [168, 290] width 37 height 15
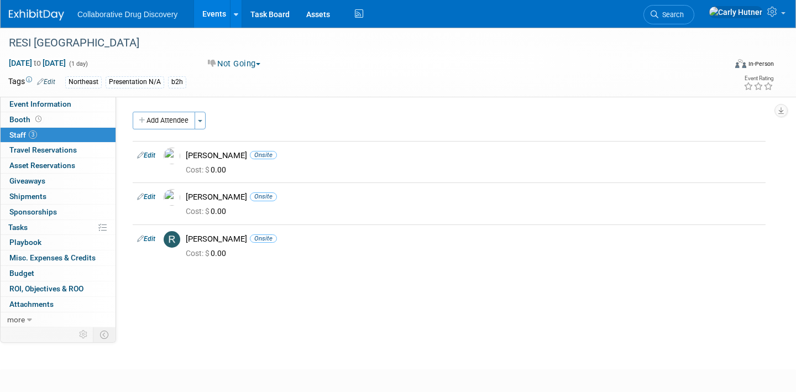
click at [291, 68] on div "Not Going Committed Considering Not Going" at bounding box center [326, 64] width 244 height 12
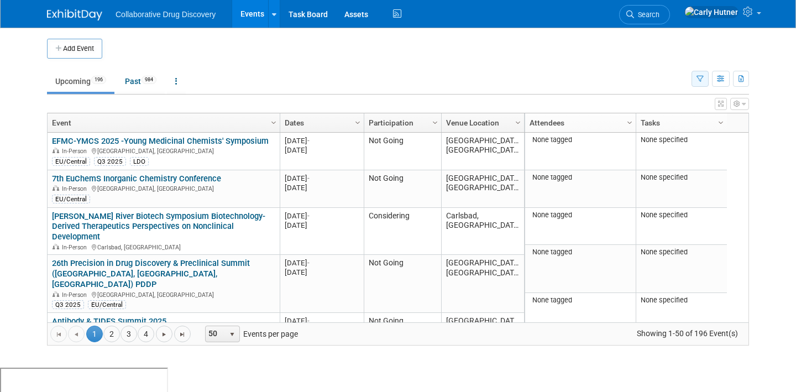
click at [694, 79] on button "button" at bounding box center [700, 79] width 17 height 16
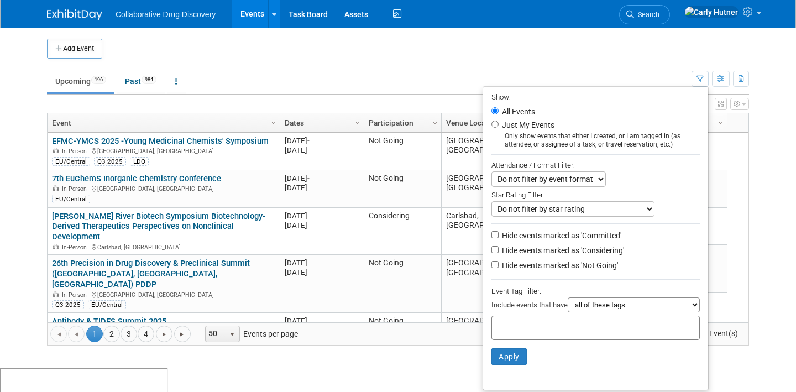
click at [502, 331] on input "text" at bounding box center [541, 326] width 88 height 11
type input "b2h"
click at [493, 357] on div "b2h" at bounding box center [563, 352] width 155 height 15
type input "b2h"
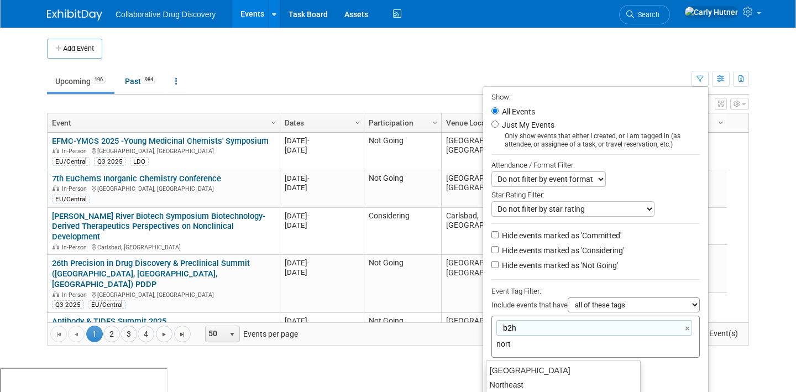
type input "north"
click at [496, 379] on div "Northeast" at bounding box center [563, 384] width 155 height 15
type input "b2h, Northeast"
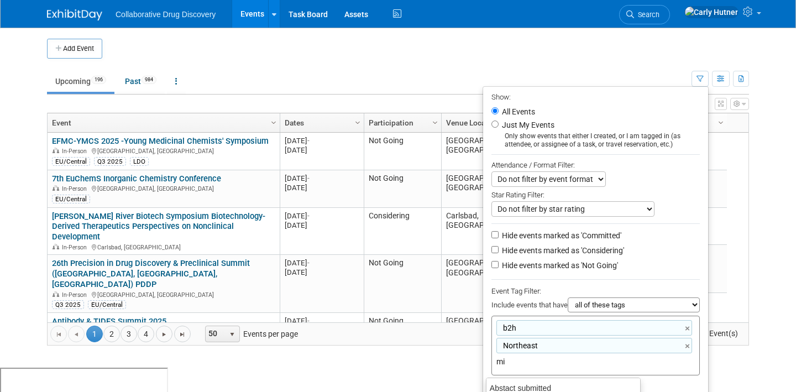
type input "mid"
click at [513, 385] on div "Mid-Atlantic" at bounding box center [563, 388] width 155 height 15
type input "b2h, Northeast, Mid-Atlantic"
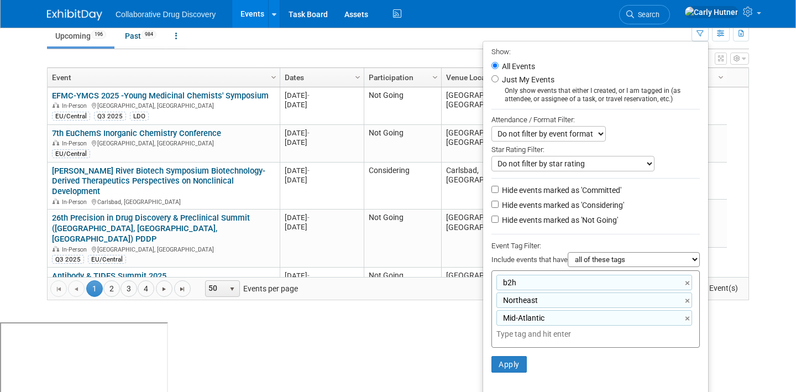
scroll to position [53, 0]
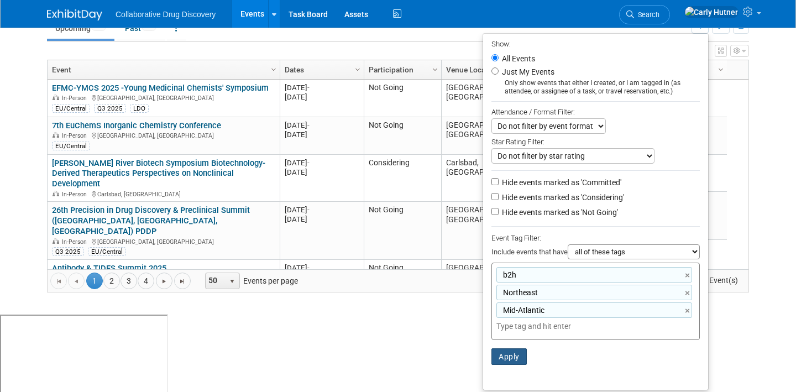
click at [508, 362] on button "Apply" at bounding box center [509, 356] width 35 height 17
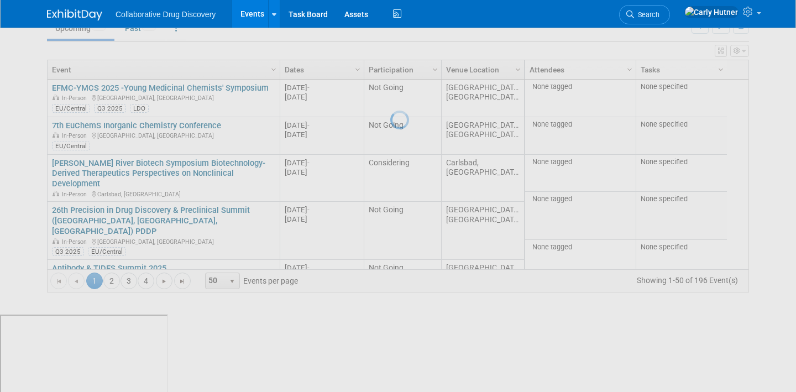
scroll to position [0, 0]
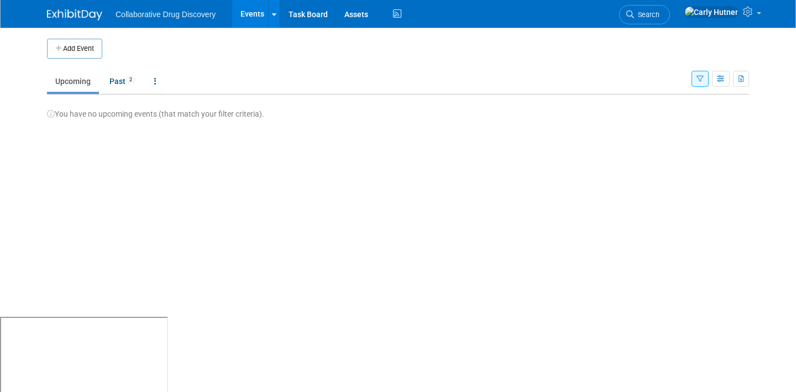
click at [700, 85] on button "button" at bounding box center [700, 79] width 17 height 16
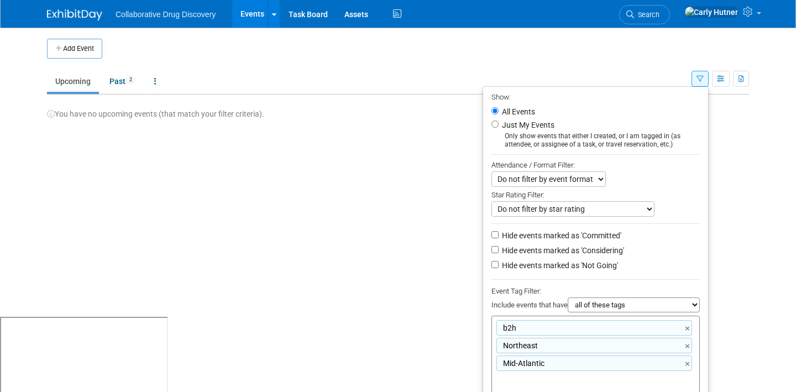
click at [634, 310] on select "all of these tags any one of these tags only and exactly these specific tags" at bounding box center [634, 305] width 132 height 15
select select "any"
click at [568, 299] on select "all of these tags any one of these tags only and exactly these specific tags" at bounding box center [634, 305] width 132 height 15
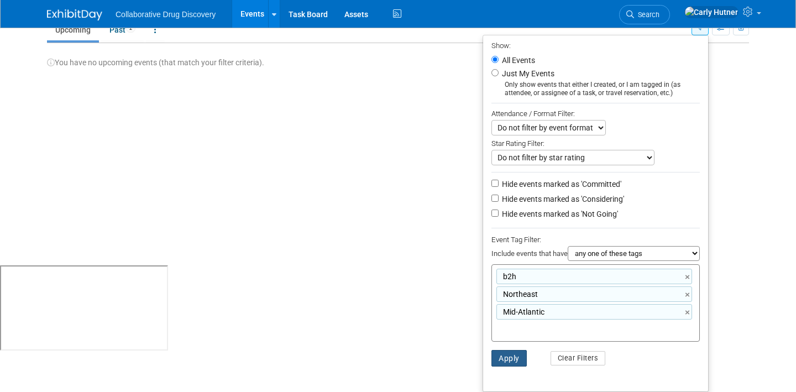
click at [507, 350] on button "Apply" at bounding box center [509, 358] width 35 height 17
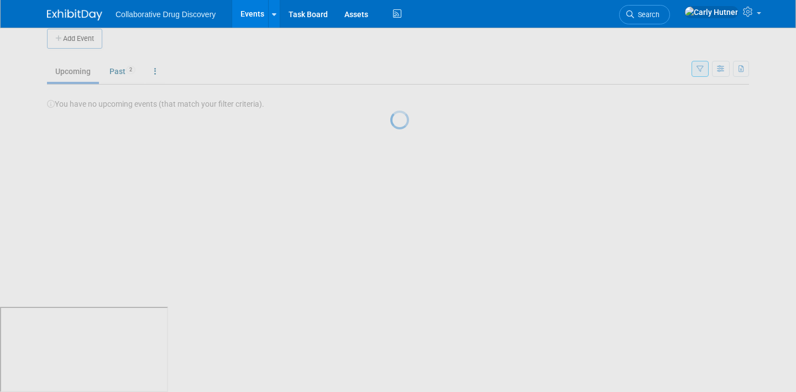
scroll to position [0, 0]
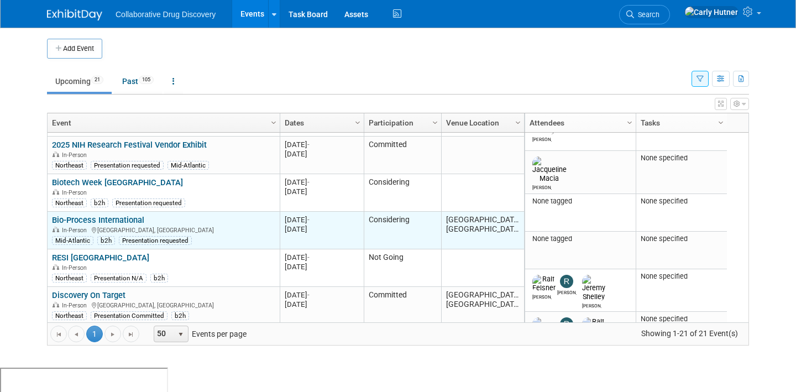
scroll to position [121, 0]
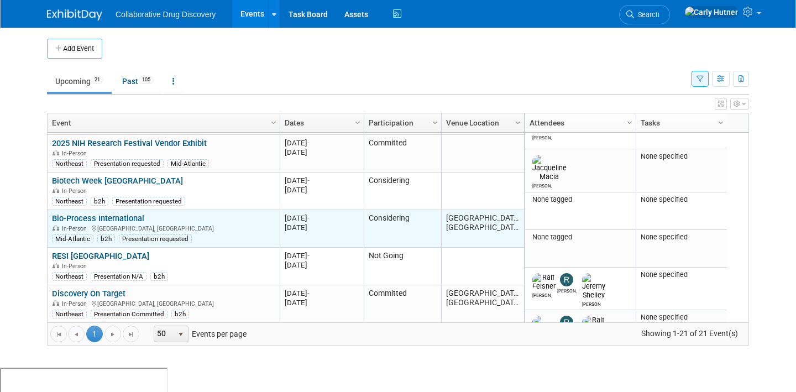
click at [131, 213] on link "Bio-Process International" at bounding box center [98, 218] width 92 height 10
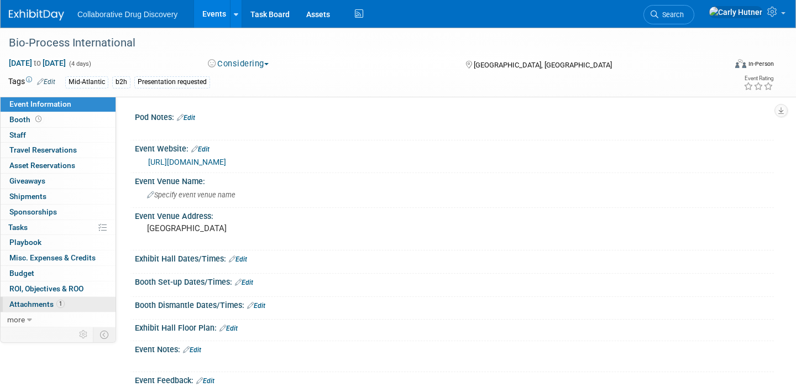
click at [50, 301] on span "Attachments 1" at bounding box center [36, 304] width 55 height 9
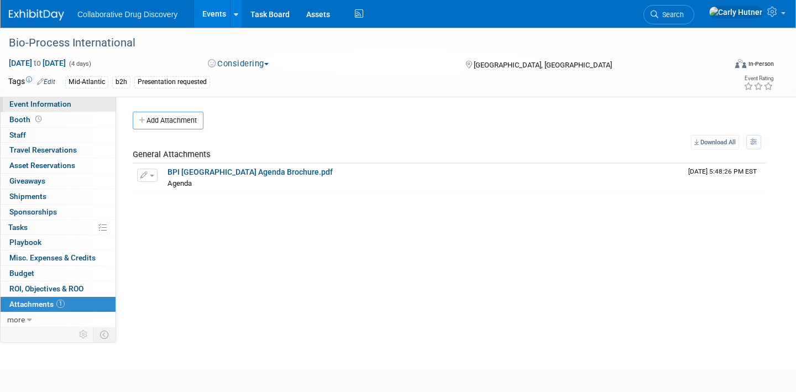
click at [76, 109] on link "Event Information" at bounding box center [58, 104] width 115 height 15
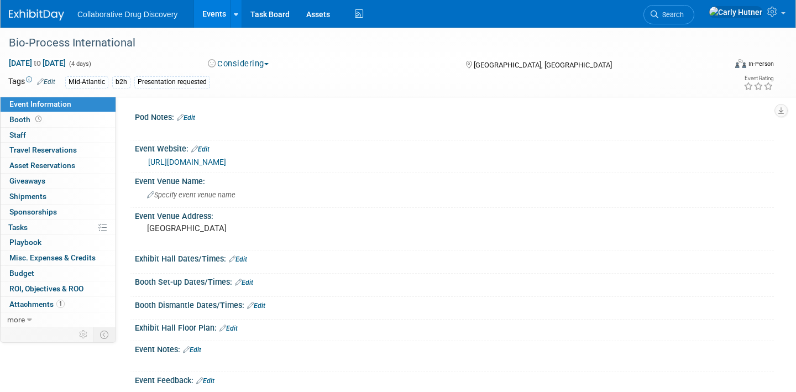
click at [204, 15] on link "Events" at bounding box center [214, 14] width 40 height 28
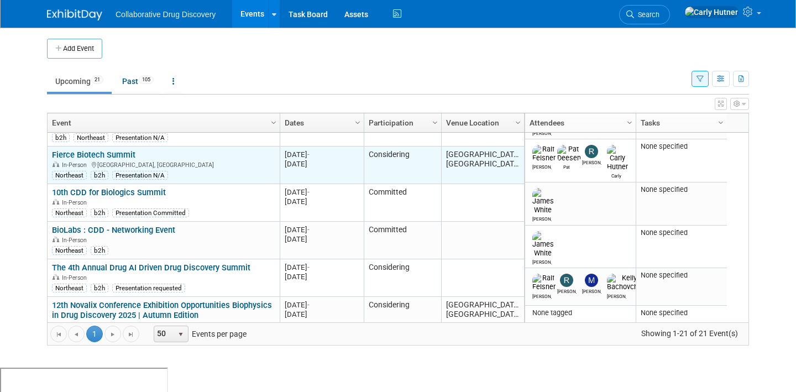
click at [110, 154] on link "Fierce Biotech Summit" at bounding box center [94, 155] width 84 height 10
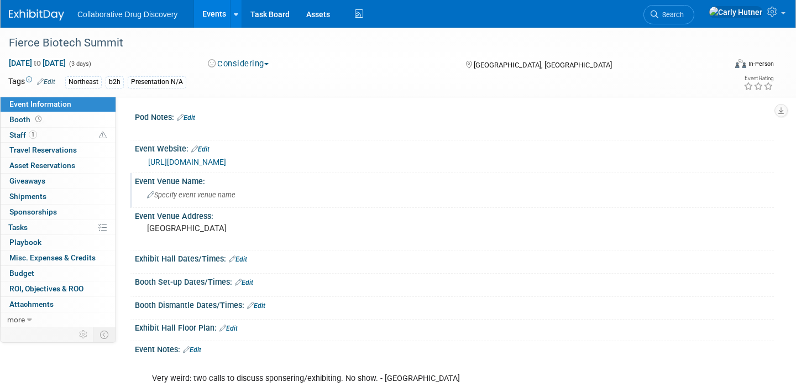
scroll to position [127, 0]
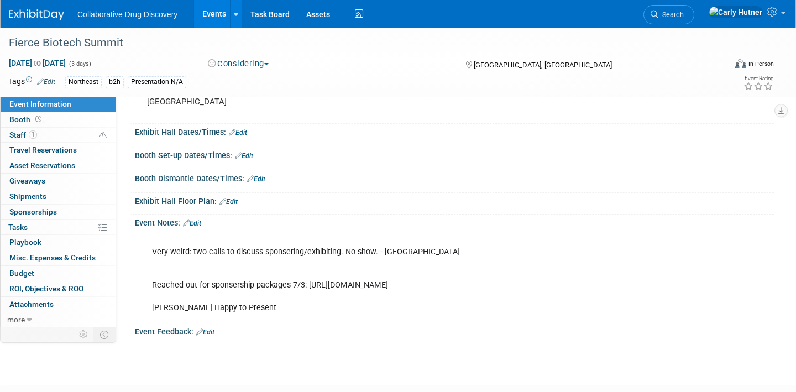
click at [206, 11] on link "Events" at bounding box center [214, 14] width 40 height 28
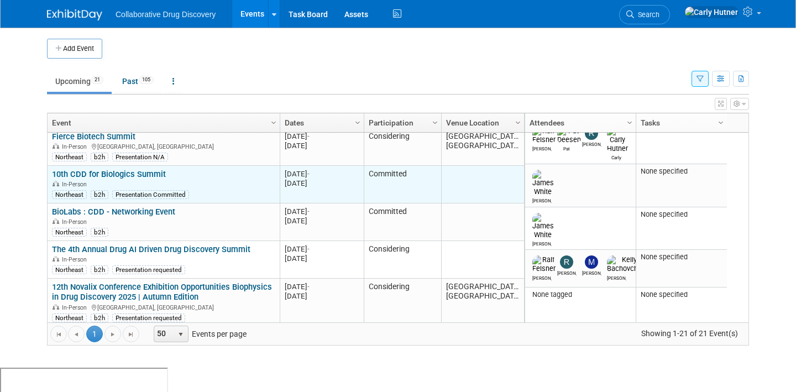
click at [145, 170] on link "10th CDD for Biologics Summit" at bounding box center [109, 174] width 114 height 10
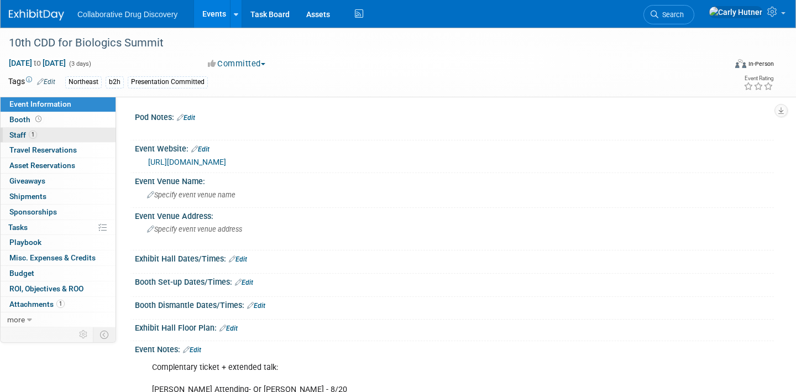
click at [18, 137] on span "Staff 1" at bounding box center [23, 135] width 28 height 9
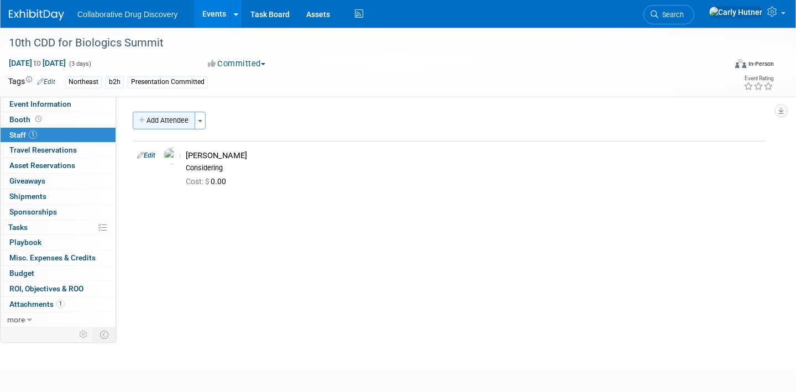
click at [183, 119] on button "Add Attendee" at bounding box center [164, 121] width 63 height 18
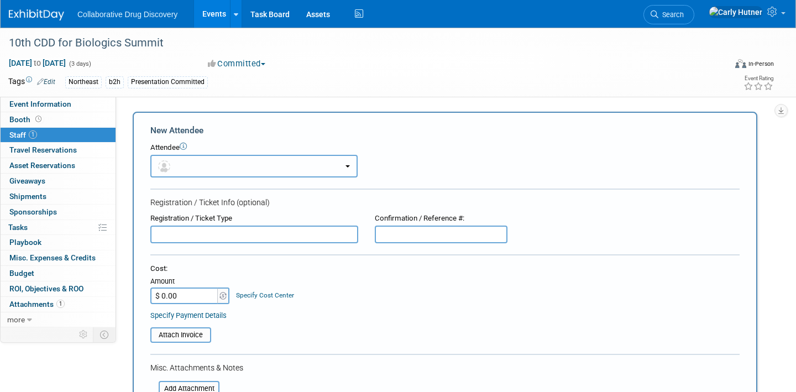
click at [183, 162] on button "button" at bounding box center [253, 166] width 207 height 23
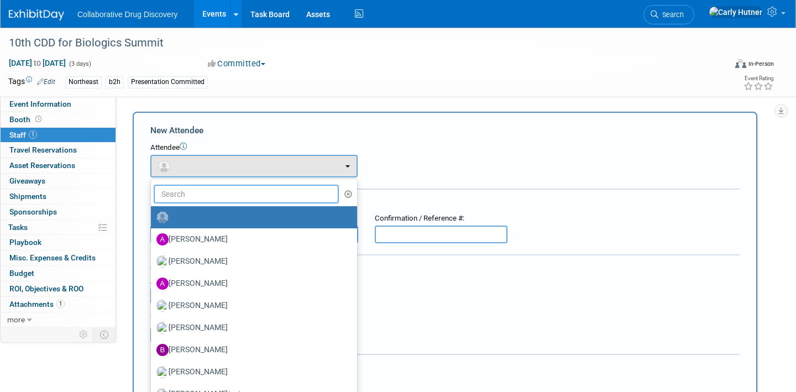
click at [197, 190] on input "text" at bounding box center [246, 194] width 185 height 19
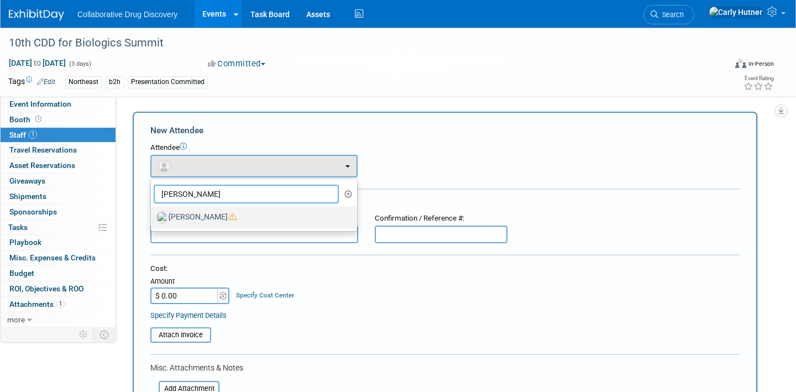
type input "ralf"
click at [197, 220] on label "Ralf Felsner" at bounding box center [252, 218] width 190 height 18
click at [153, 220] on input "Ralf Felsner" at bounding box center [148, 215] width 7 height 7
select select "4c2b8488-dd38-405e-a561-1fcfa6267fd3"
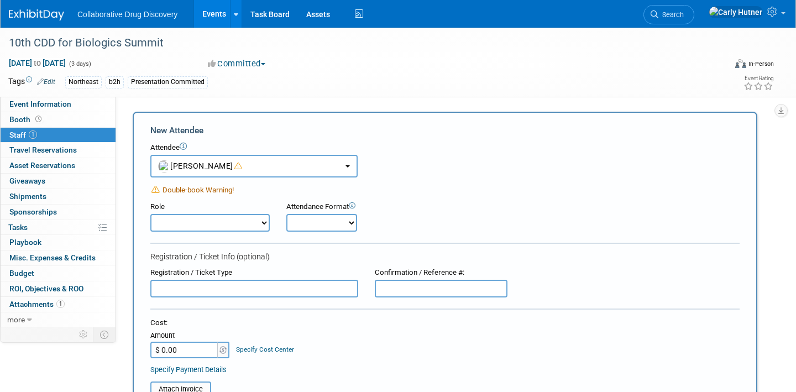
click at [295, 222] on select "Onsite Remote" at bounding box center [322, 223] width 71 height 18
select select "1"
click at [287, 214] on select "Onsite Remote" at bounding box center [322, 223] width 71 height 18
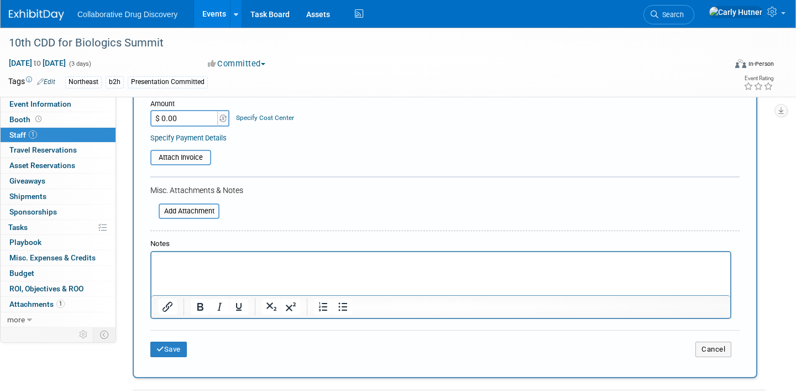
scroll to position [292, 0]
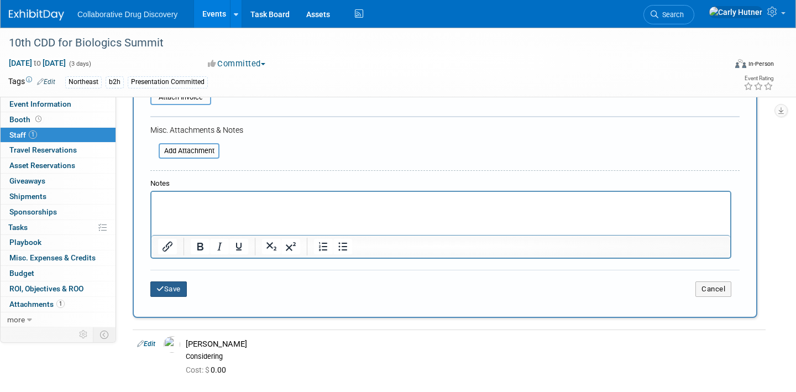
click at [173, 288] on button "Save" at bounding box center [168, 289] width 37 height 15
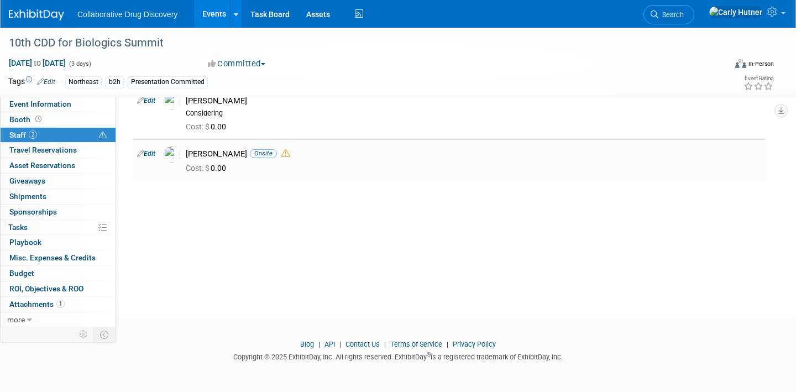
scroll to position [0, 0]
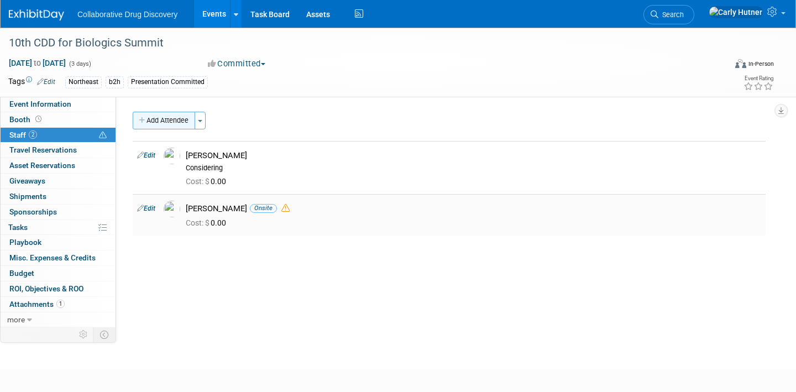
click at [165, 121] on button "Add Attendee" at bounding box center [164, 121] width 63 height 18
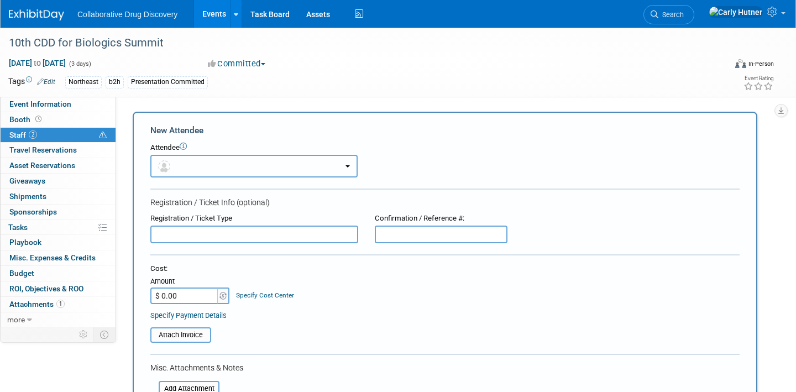
click at [195, 169] on button "button" at bounding box center [253, 166] width 207 height 23
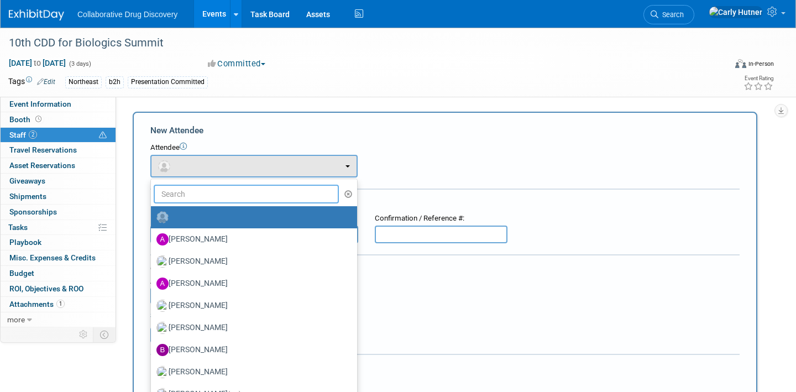
click at [192, 201] on input "text" at bounding box center [246, 194] width 185 height 19
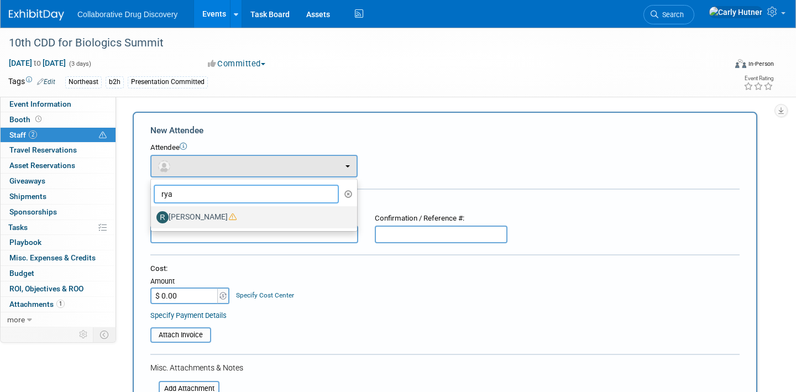
type input "rya"
click at [204, 223] on label "Ryan Censullo" at bounding box center [252, 218] width 190 height 18
click at [153, 220] on input "Ryan Censullo" at bounding box center [148, 215] width 7 height 7
select select "2e6b1c80-7ee5-42b7-9c12-483942908160"
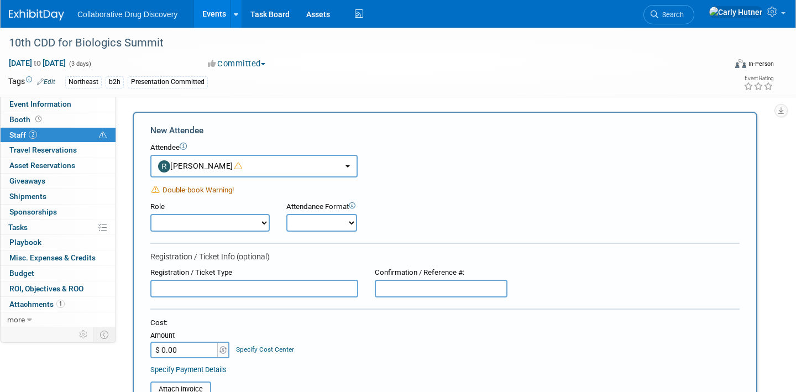
click at [314, 222] on select "Onsite Remote" at bounding box center [322, 223] width 71 height 18
select select "1"
click at [287, 214] on select "Onsite Remote" at bounding box center [322, 223] width 71 height 18
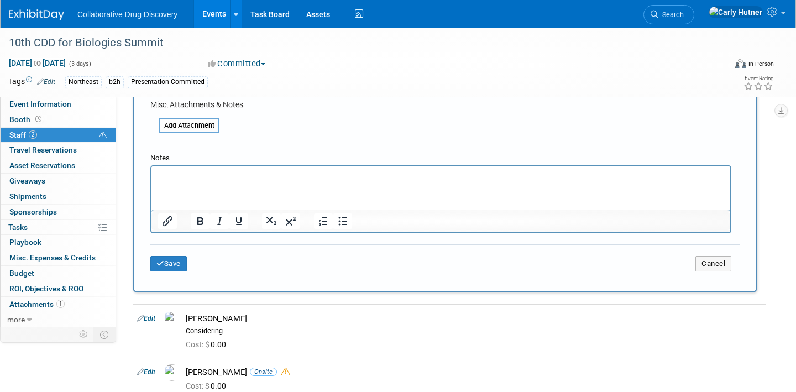
scroll to position [455, 0]
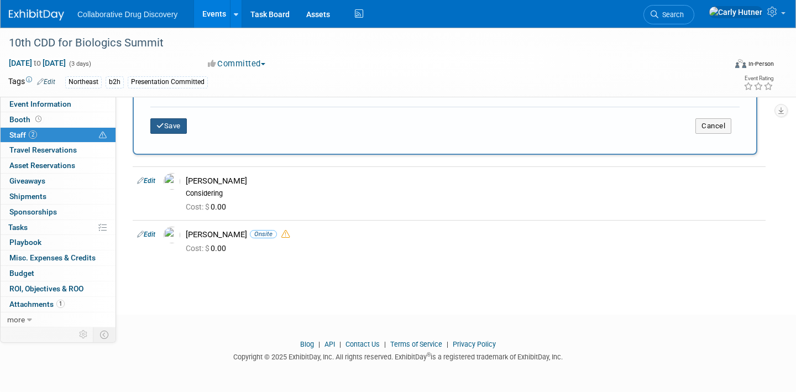
click at [169, 126] on button "Save" at bounding box center [168, 125] width 37 height 15
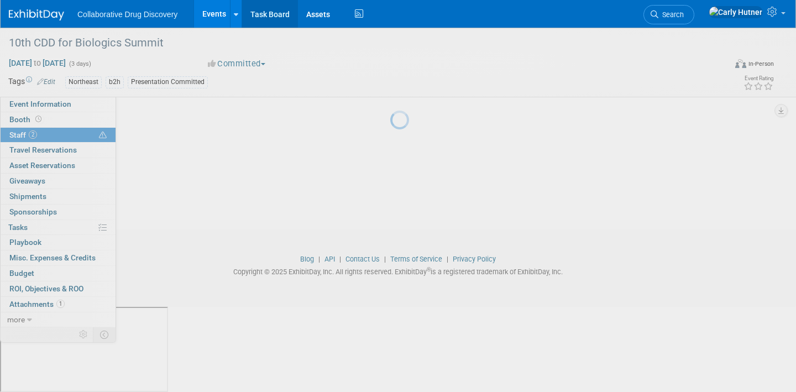
scroll to position [55, 0]
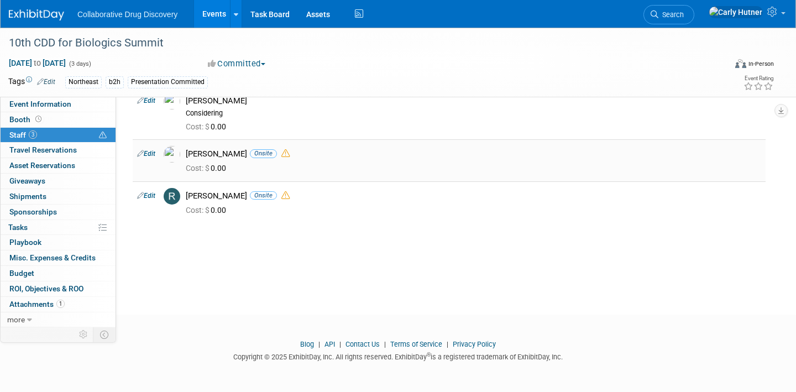
click at [282, 153] on icon at bounding box center [286, 153] width 8 height 8
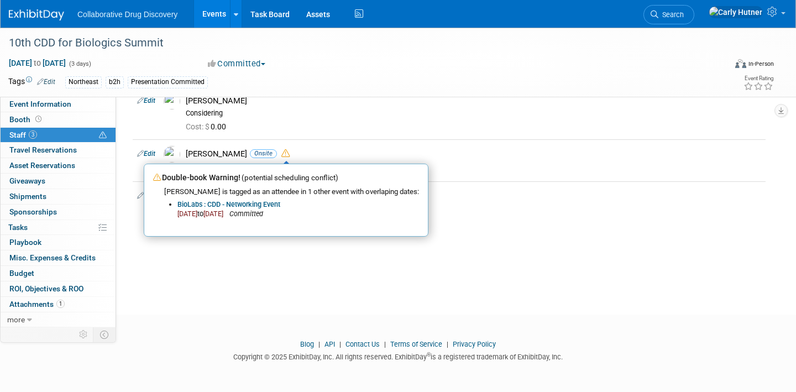
click at [220, 13] on link "Events" at bounding box center [214, 14] width 40 height 28
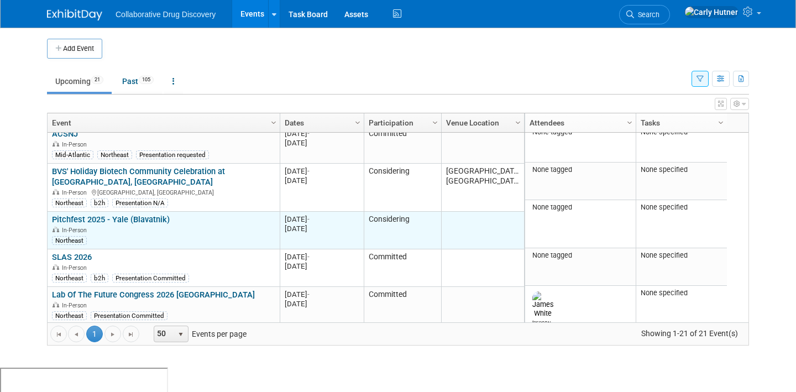
scroll to position [632, 0]
